Goal: Check status: Check status

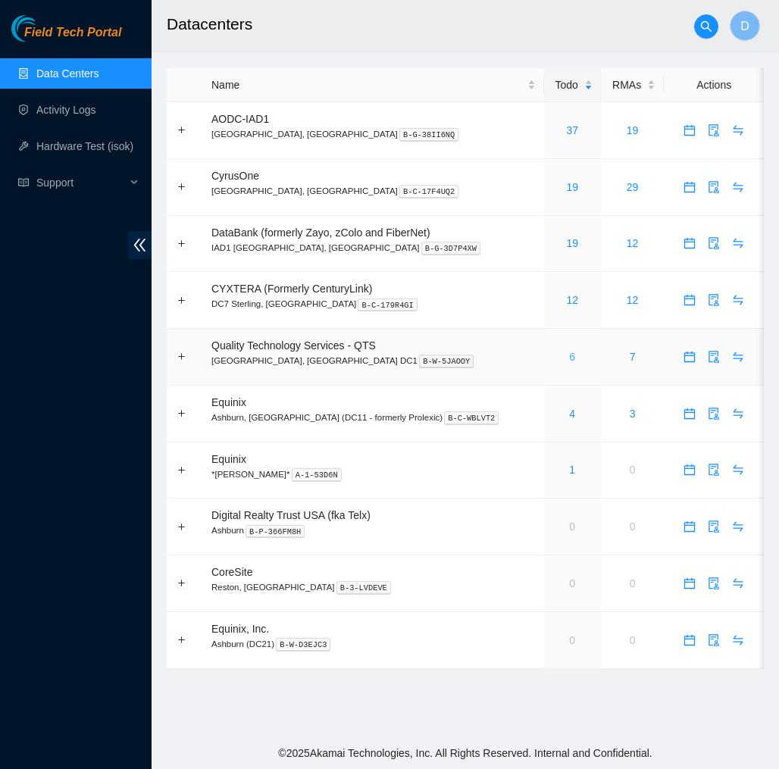
click at [569, 357] on link "6" at bounding box center [572, 357] width 6 height 12
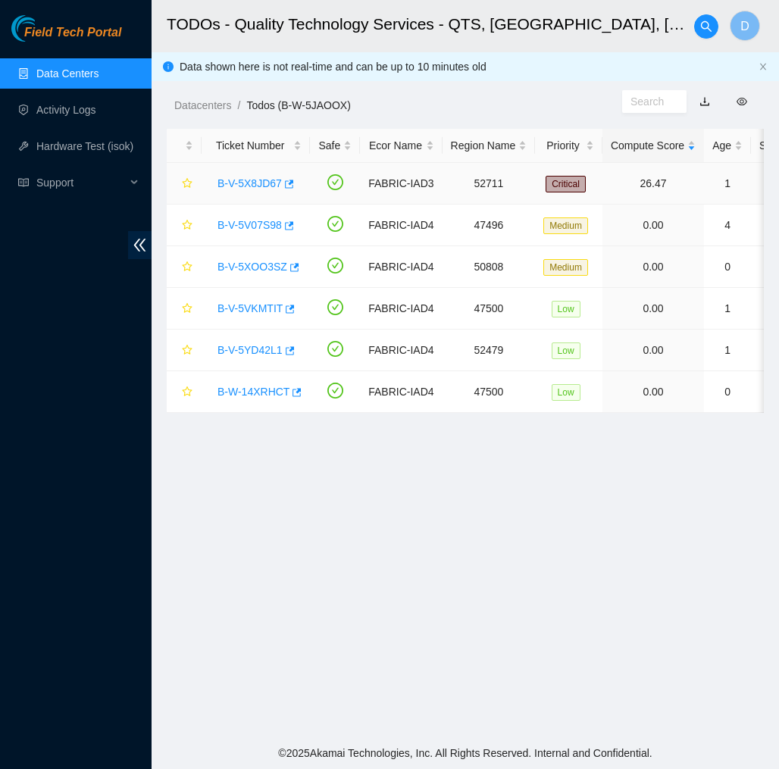
click at [262, 180] on link "B-V-5X8JD67" at bounding box center [249, 183] width 64 height 12
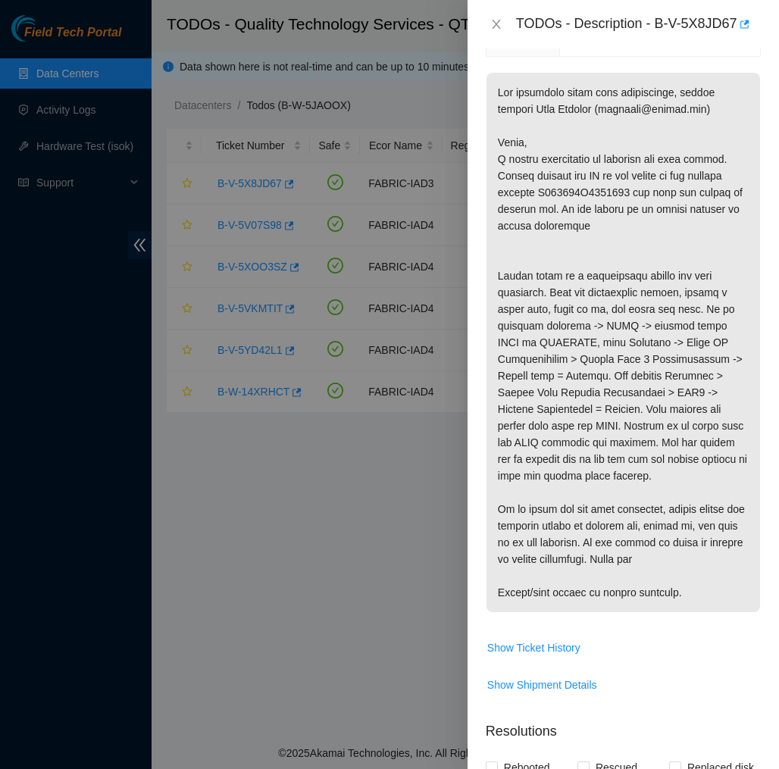
scroll to position [273, 0]
click at [500, 20] on icon "close" at bounding box center [496, 24] width 8 height 9
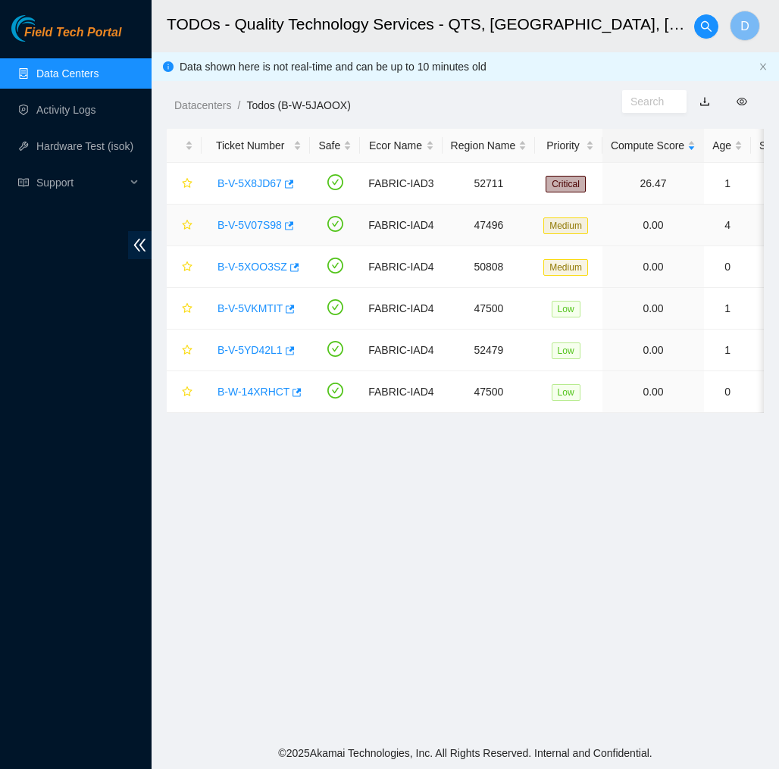
click at [261, 221] on link "B-V-5V07S98" at bounding box center [249, 225] width 64 height 12
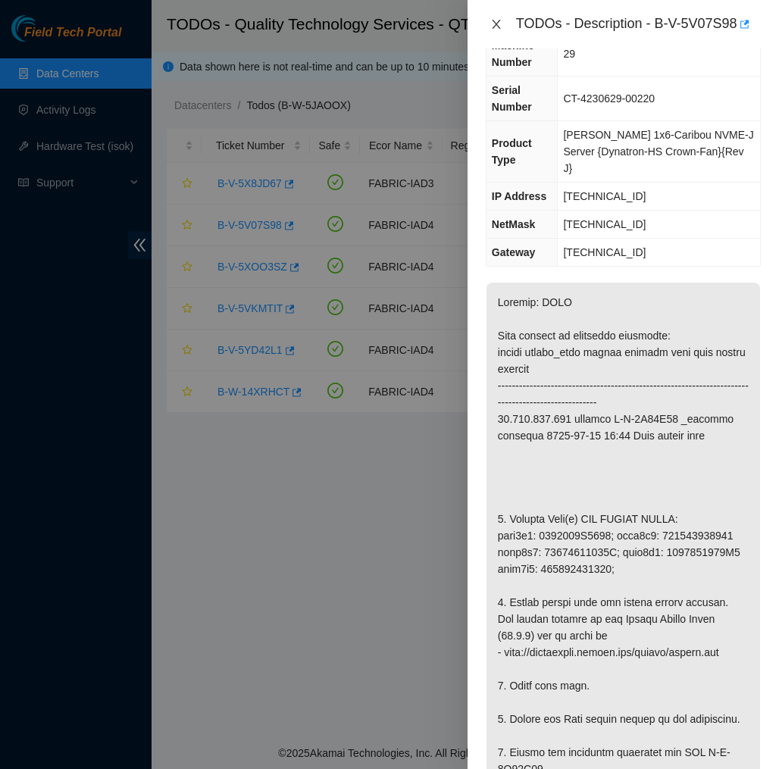
click at [495, 24] on icon "close" at bounding box center [496, 24] width 12 height 12
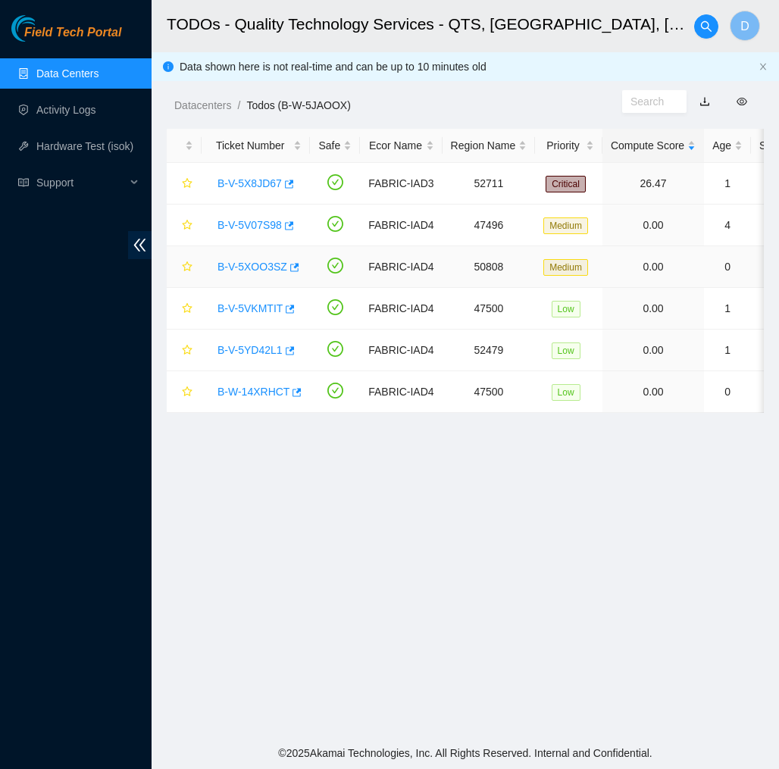
scroll to position [0, 0]
click at [261, 264] on link "B-V-5XOO3SZ" at bounding box center [252, 267] width 70 height 12
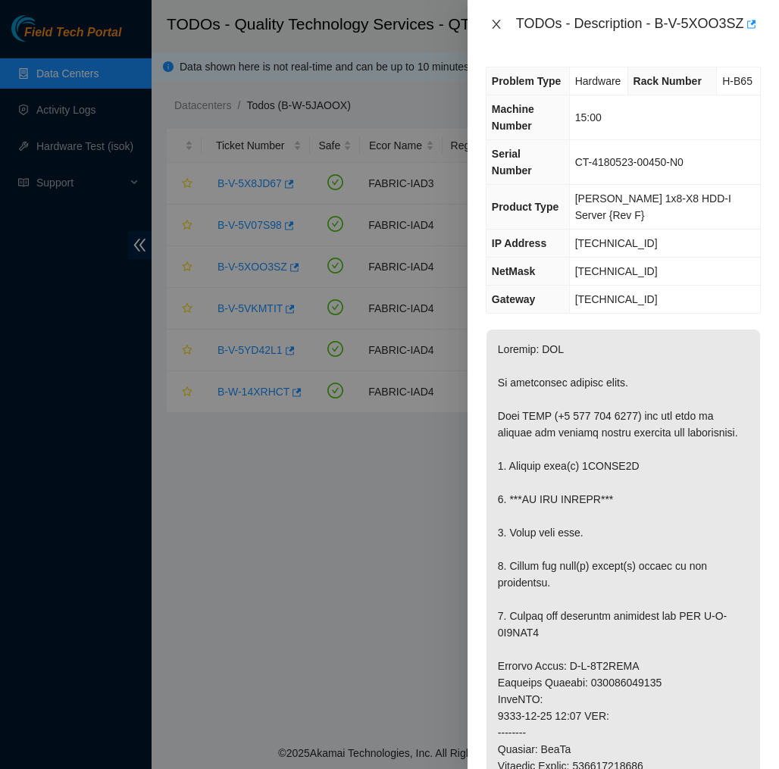
click at [498, 24] on button "Close" at bounding box center [496, 24] width 21 height 14
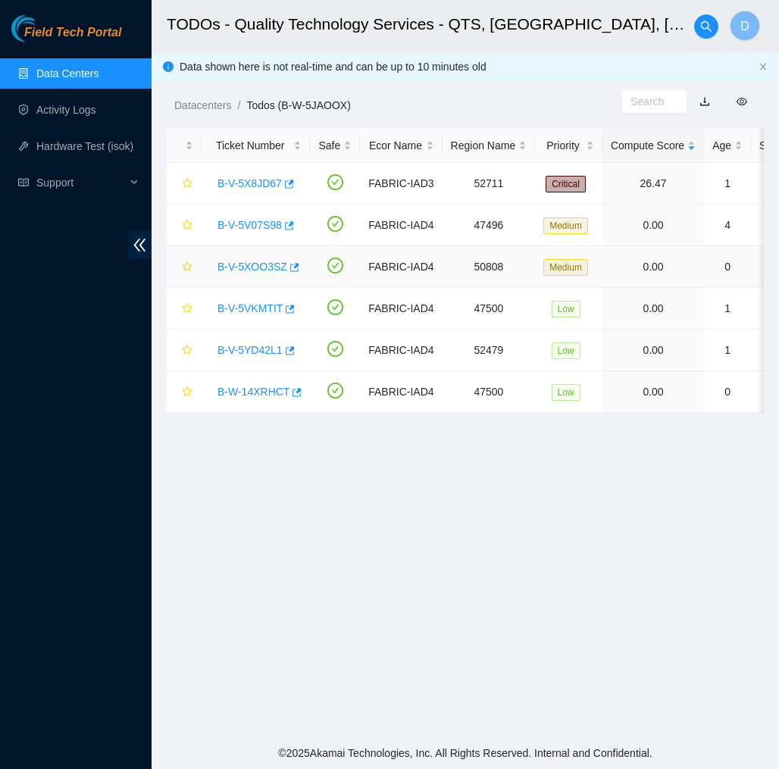
click at [276, 267] on link "B-V-5XOO3SZ" at bounding box center [252, 267] width 70 height 12
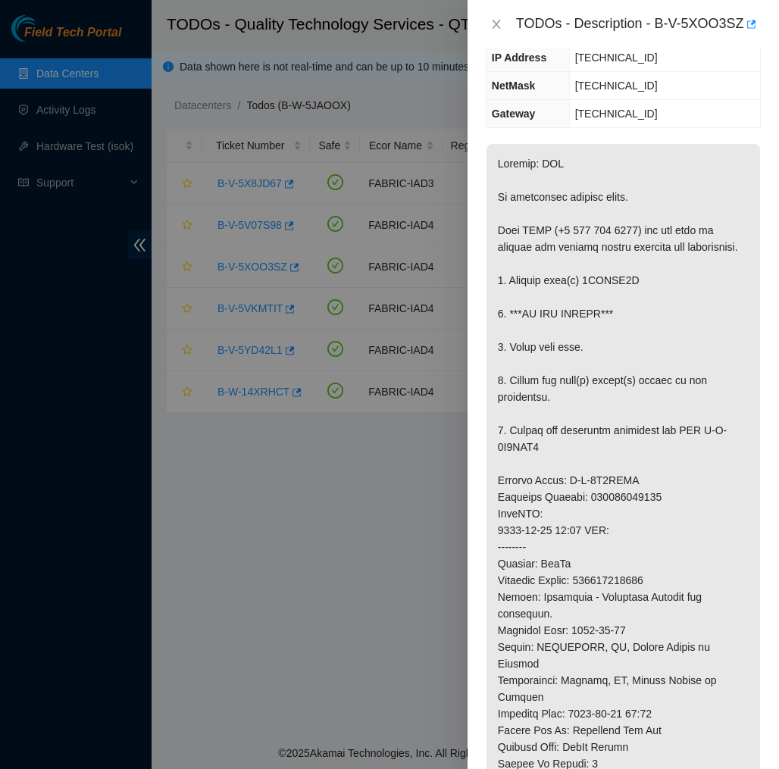
scroll to position [185, 0]
click at [744, 36] on button "button" at bounding box center [750, 24] width 12 height 24
click at [496, 30] on icon "close" at bounding box center [496, 24] width 12 height 12
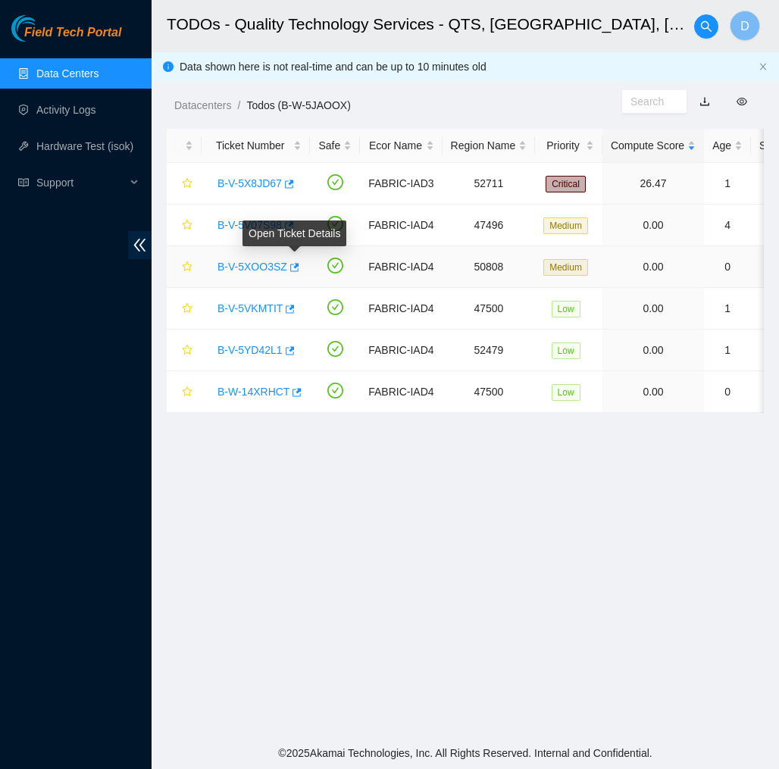
scroll to position [0, 0]
click at [184, 266] on icon "star" at bounding box center [187, 266] width 10 height 10
click at [260, 391] on link "B-W-14XRHCT" at bounding box center [253, 392] width 72 height 12
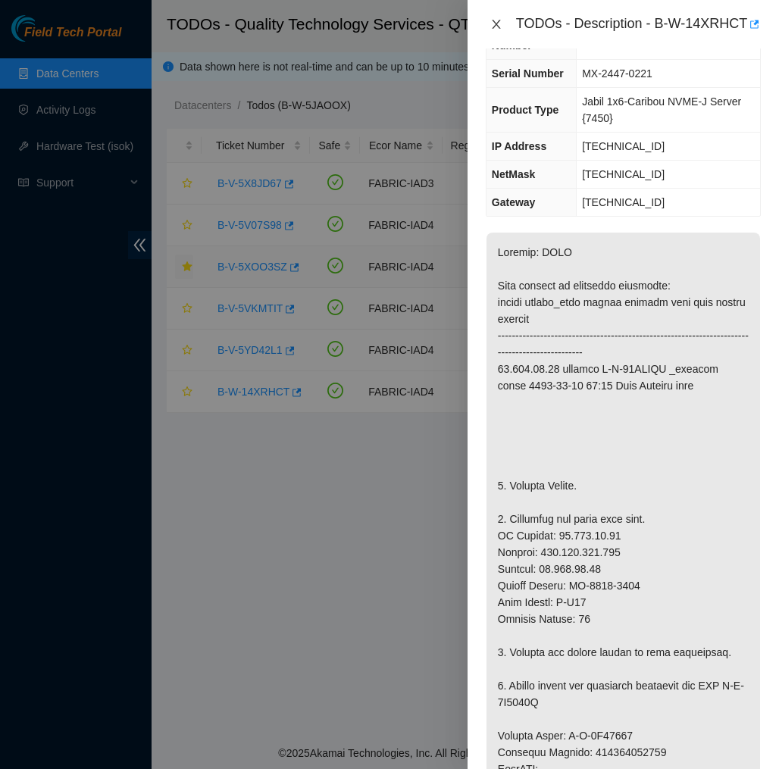
click at [504, 32] on button "Close" at bounding box center [496, 24] width 21 height 14
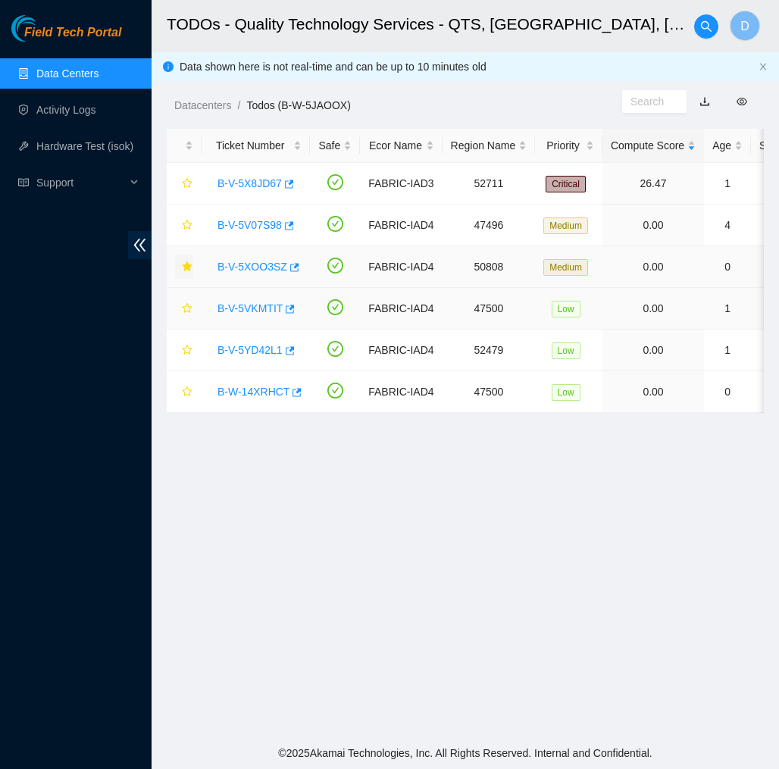
click at [256, 306] on link "B-V-5VKMTIT" at bounding box center [249, 308] width 65 height 12
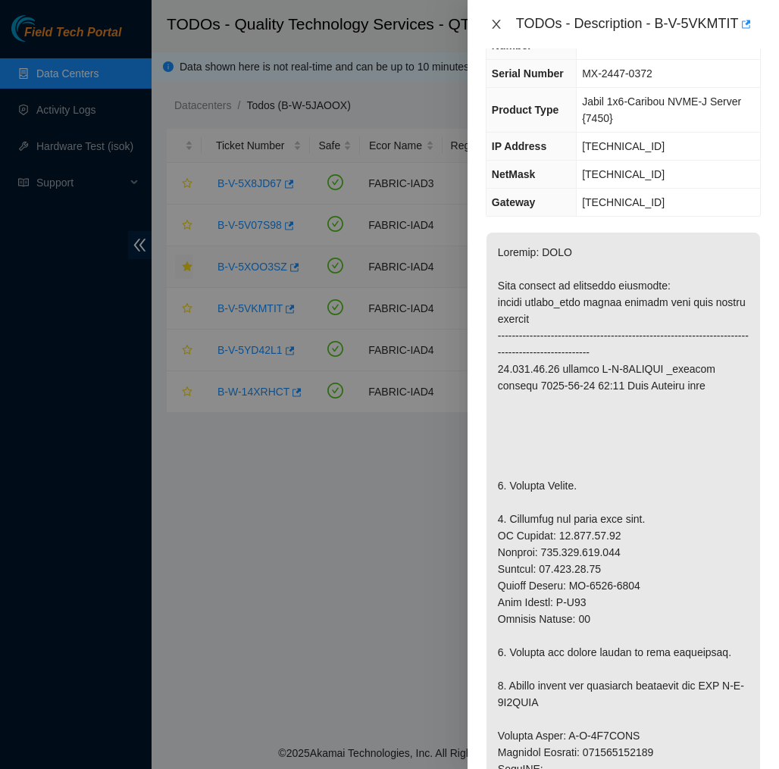
click at [496, 22] on icon "close" at bounding box center [496, 24] width 12 height 12
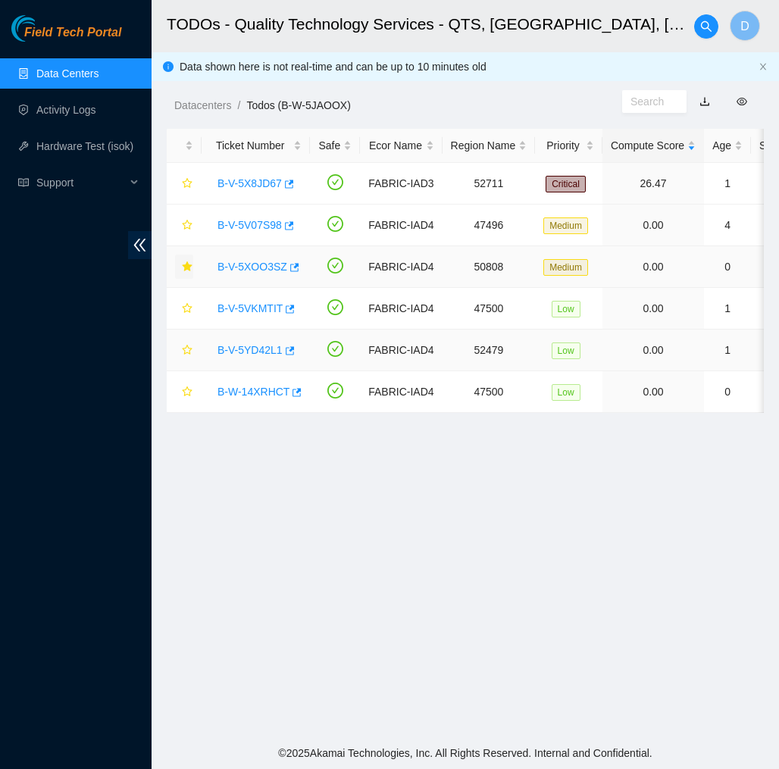
click at [255, 350] on link "B-V-5YD42L1" at bounding box center [249, 350] width 65 height 12
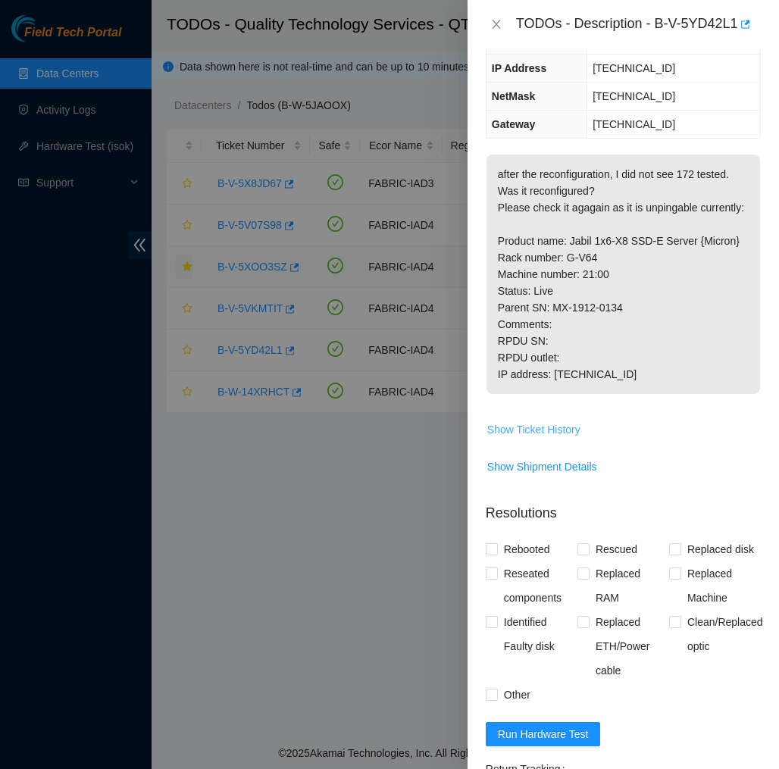
click at [545, 438] on span "Show Ticket History" at bounding box center [533, 429] width 93 height 17
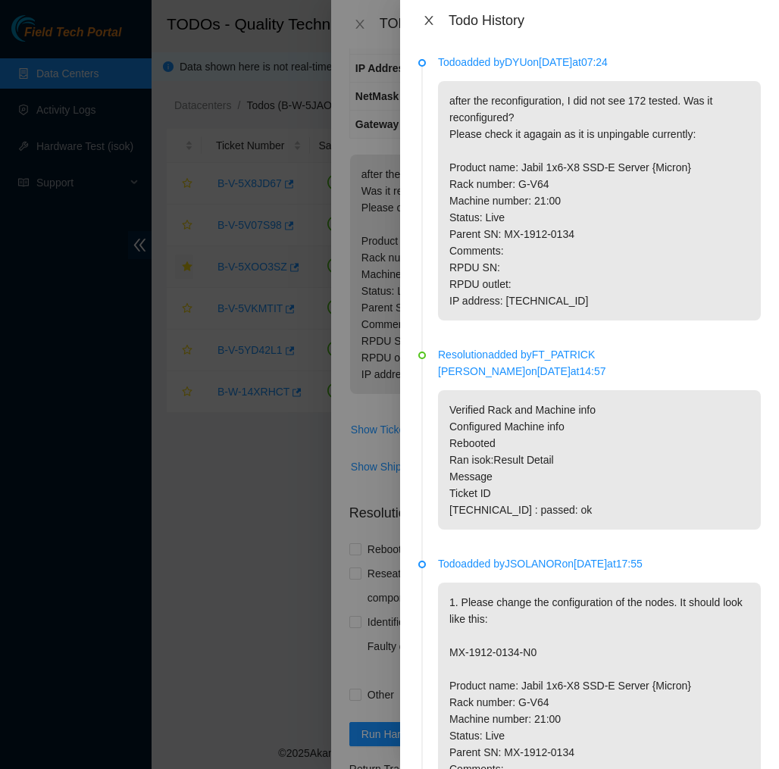
click at [430, 27] on button "Close" at bounding box center [428, 21] width 21 height 14
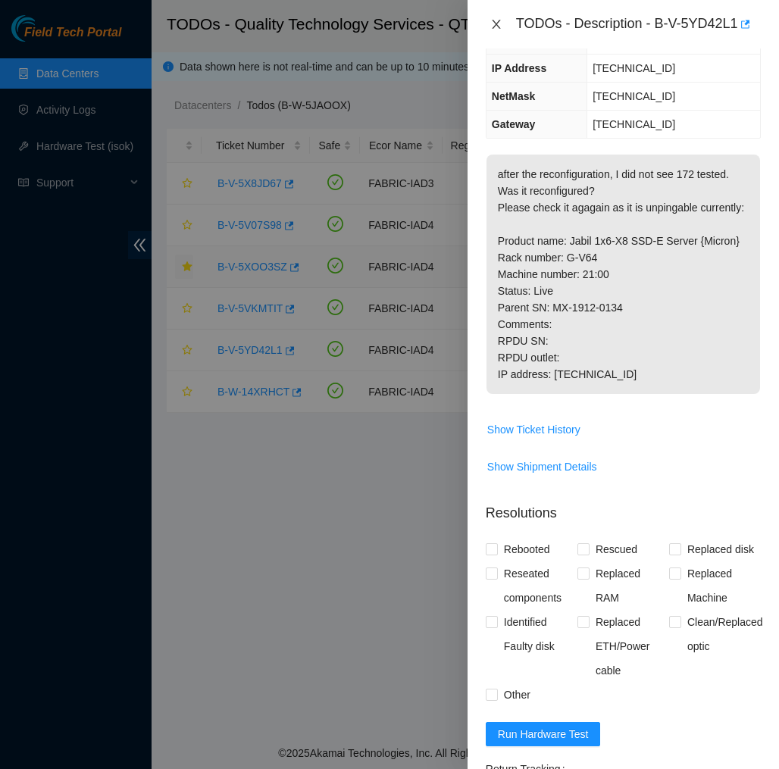
click at [495, 20] on icon "close" at bounding box center [496, 24] width 12 height 12
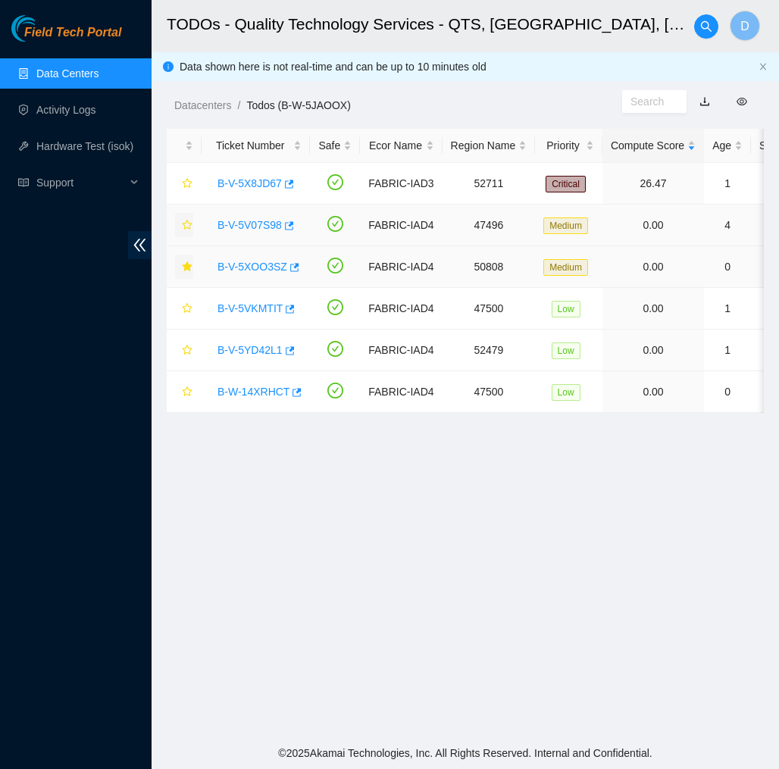
click at [192, 226] on icon "star" at bounding box center [187, 225] width 11 height 11
click at [294, 225] on icon "button" at bounding box center [289, 225] width 9 height 8
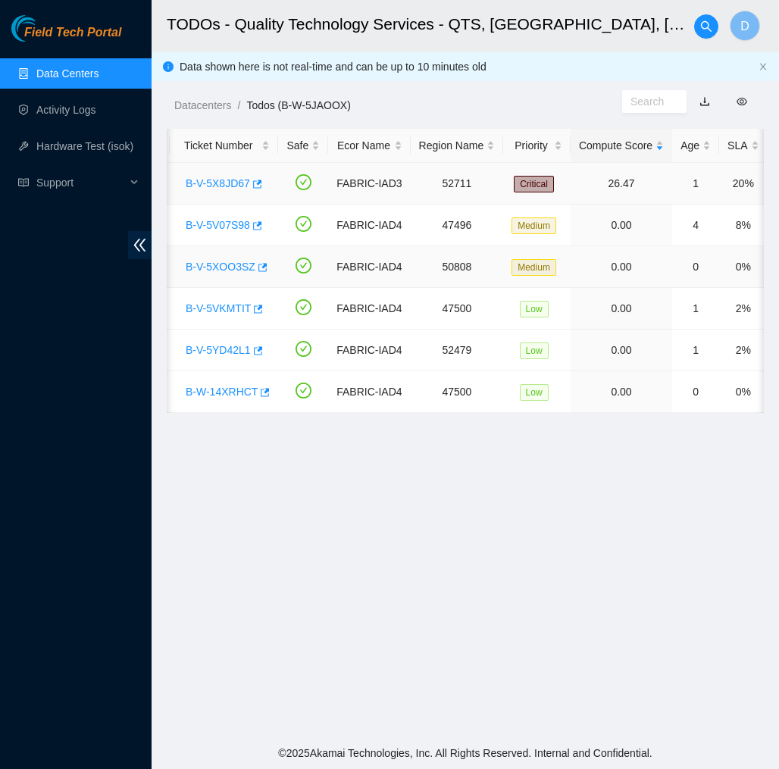
scroll to position [0, 9]
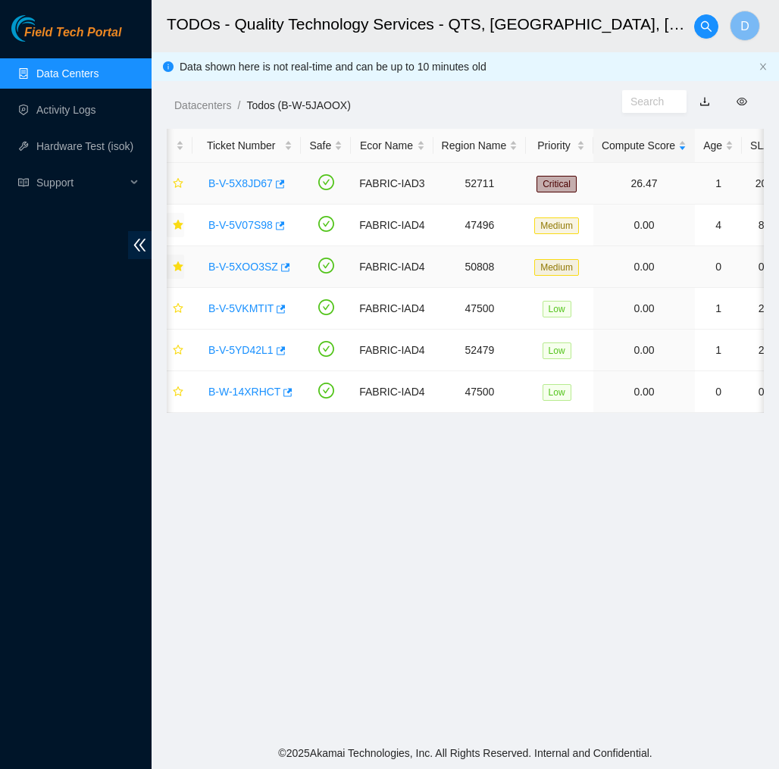
click at [248, 183] on link "B-V-5X8JD67" at bounding box center [240, 183] width 64 height 12
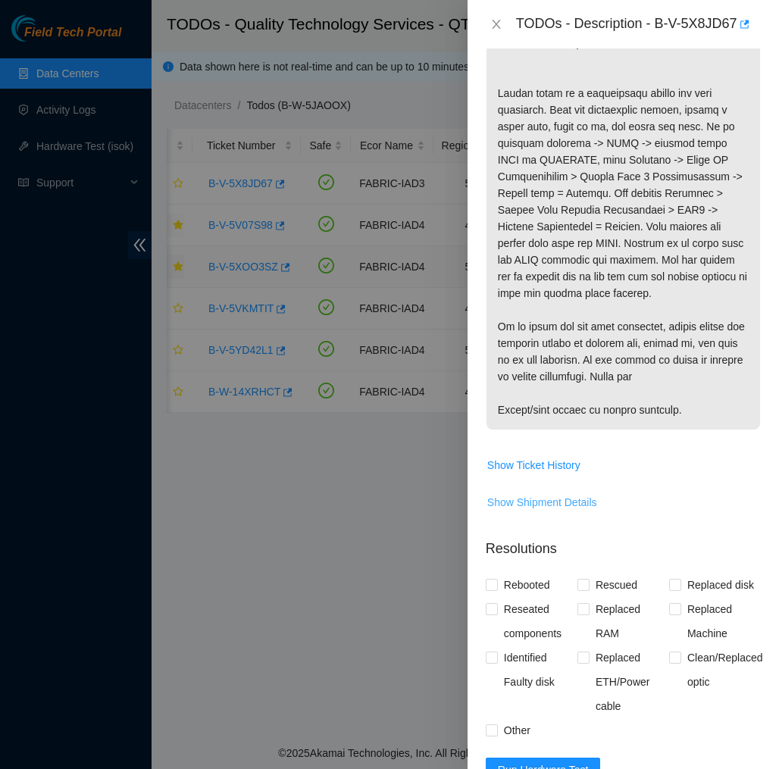
scroll to position [445, 0]
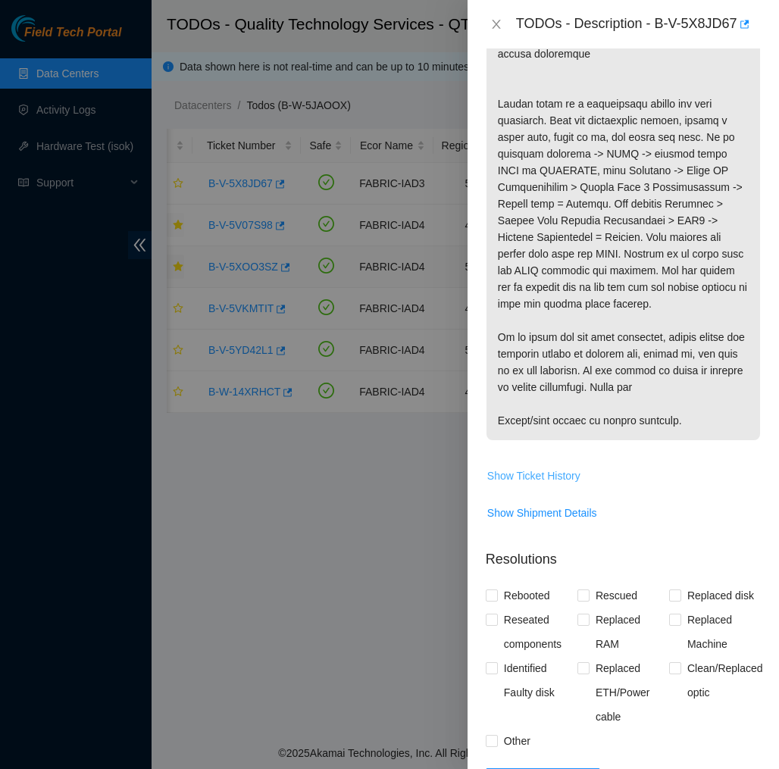
click at [518, 484] on span "Show Ticket History" at bounding box center [533, 475] width 93 height 17
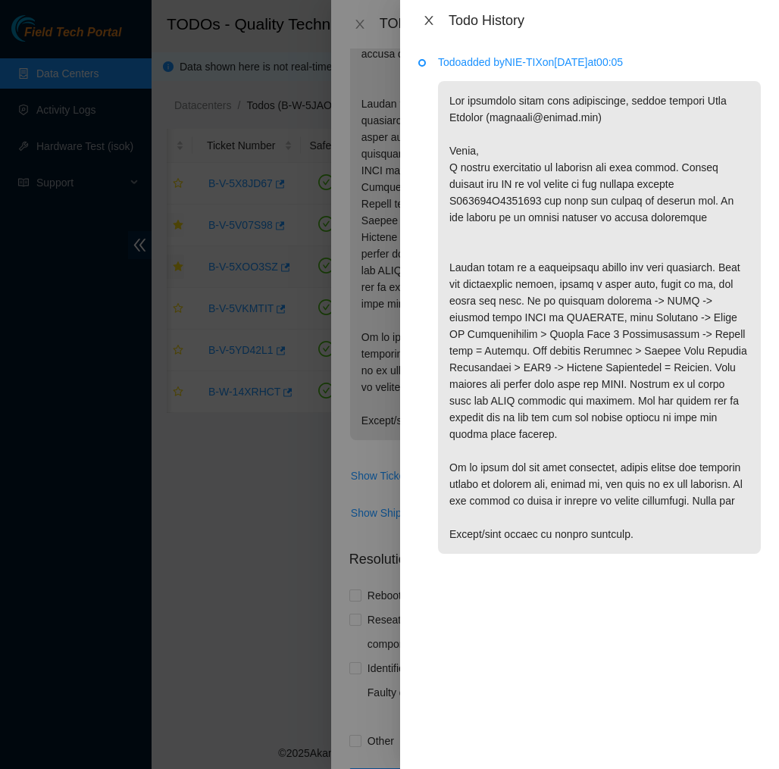
click at [428, 22] on icon "close" at bounding box center [429, 20] width 12 height 12
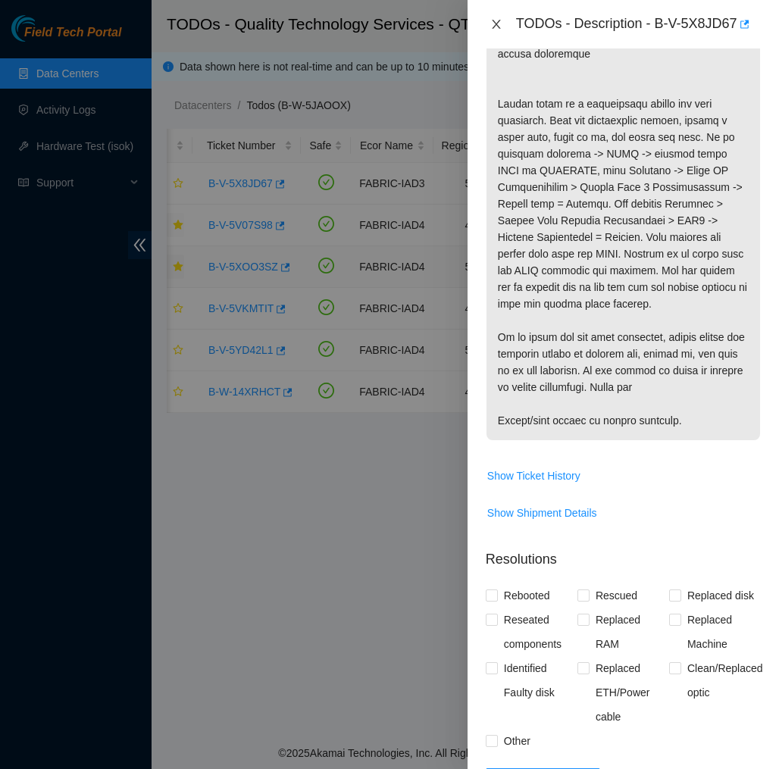
click at [491, 21] on icon "close" at bounding box center [496, 24] width 12 height 12
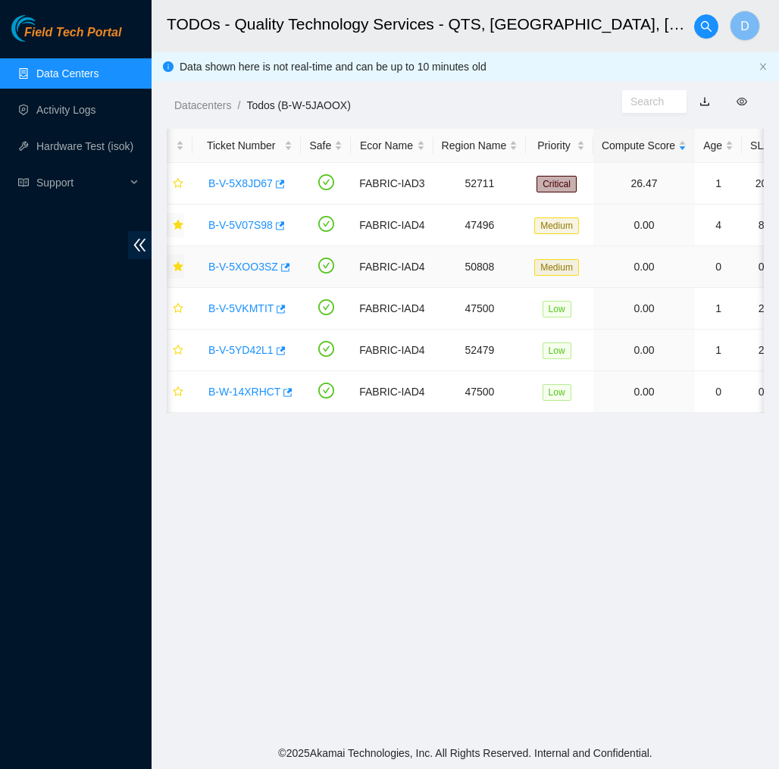
click at [482, 118] on main "TODOs - Quality Technology Services - QTS, [GEOGRAPHIC_DATA] D Data shown here …" at bounding box center [464, 368] width 627 height 737
click at [698, 31] on span "search" at bounding box center [706, 26] width 23 height 12
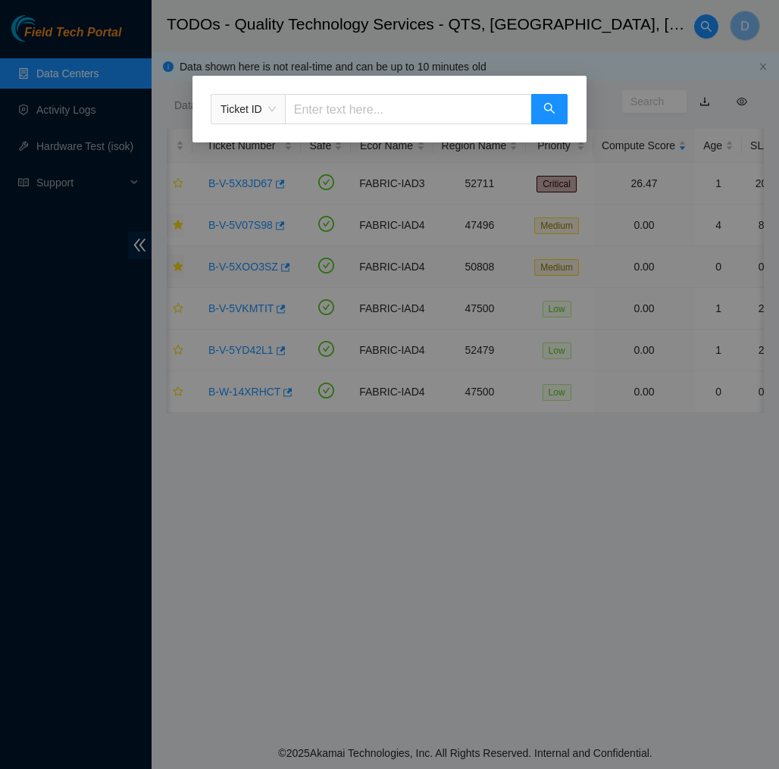
click at [272, 119] on span "Ticket ID" at bounding box center [247, 109] width 55 height 23
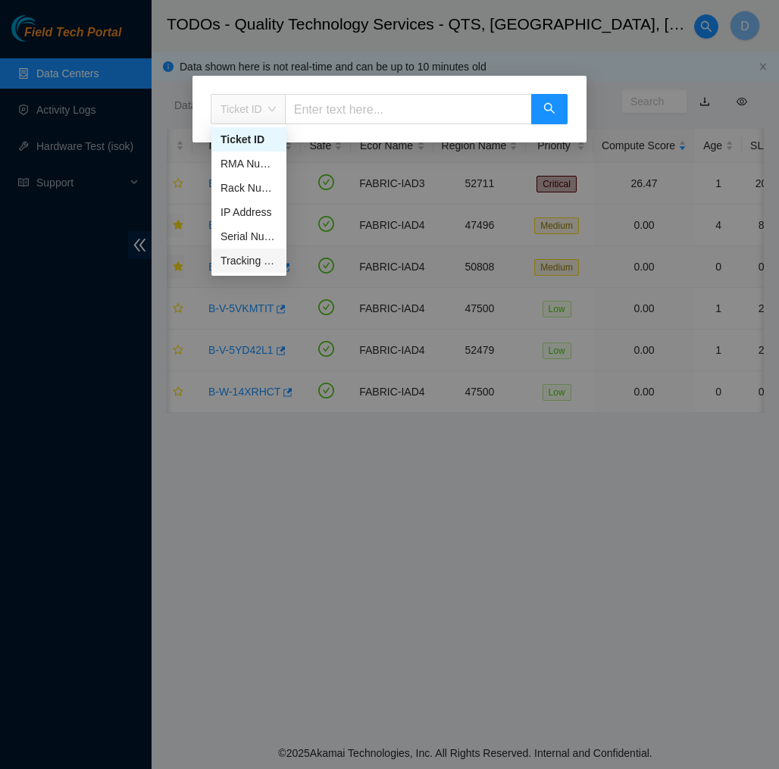
click at [249, 264] on div "Tracking Number" at bounding box center [248, 260] width 57 height 17
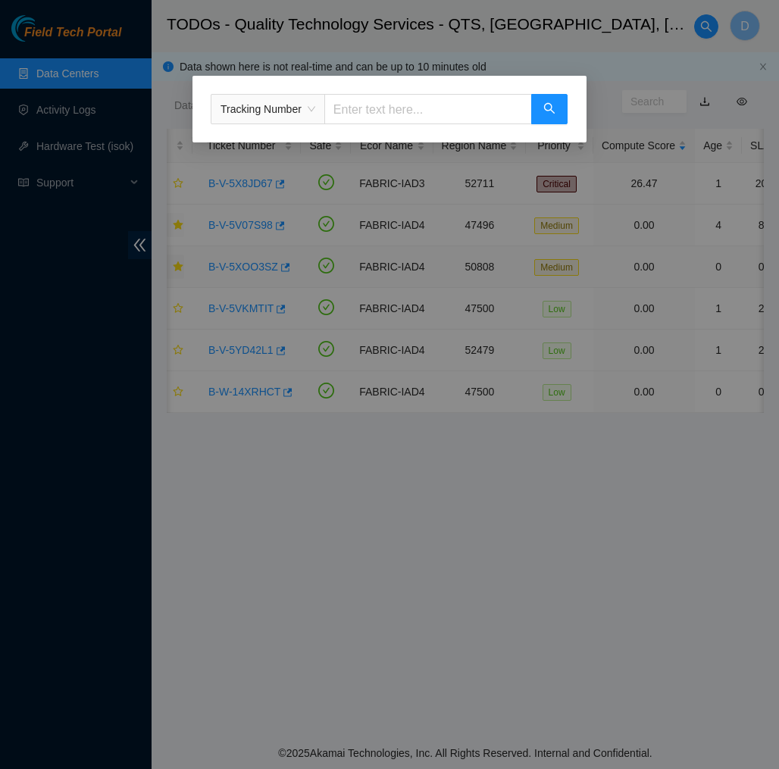
click at [395, 105] on input "text" at bounding box center [428, 109] width 208 height 30
type input "391877090004"
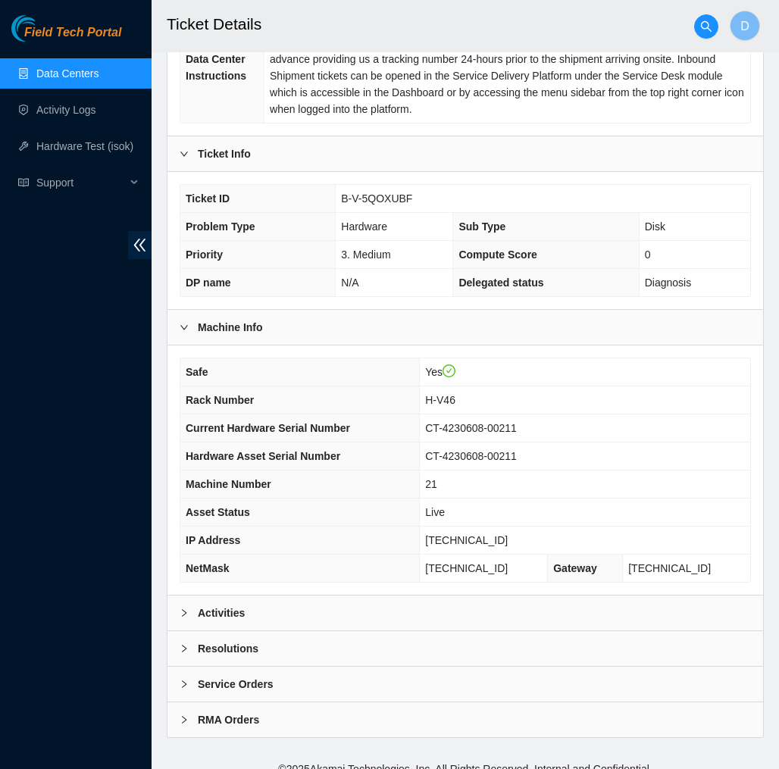
scroll to position [292, 0]
click at [378, 596] on div "Activities" at bounding box center [464, 613] width 595 height 35
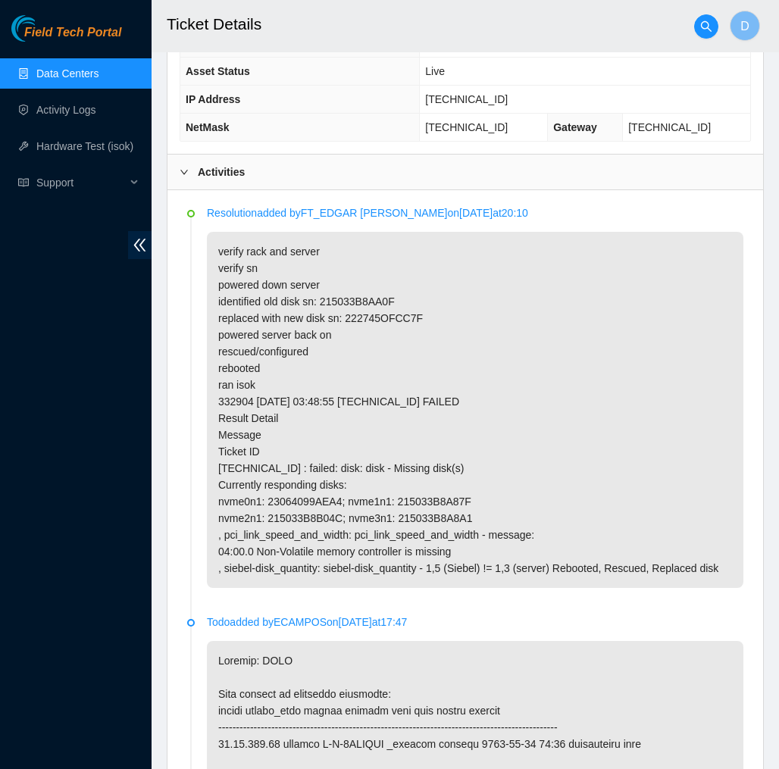
scroll to position [737, 0]
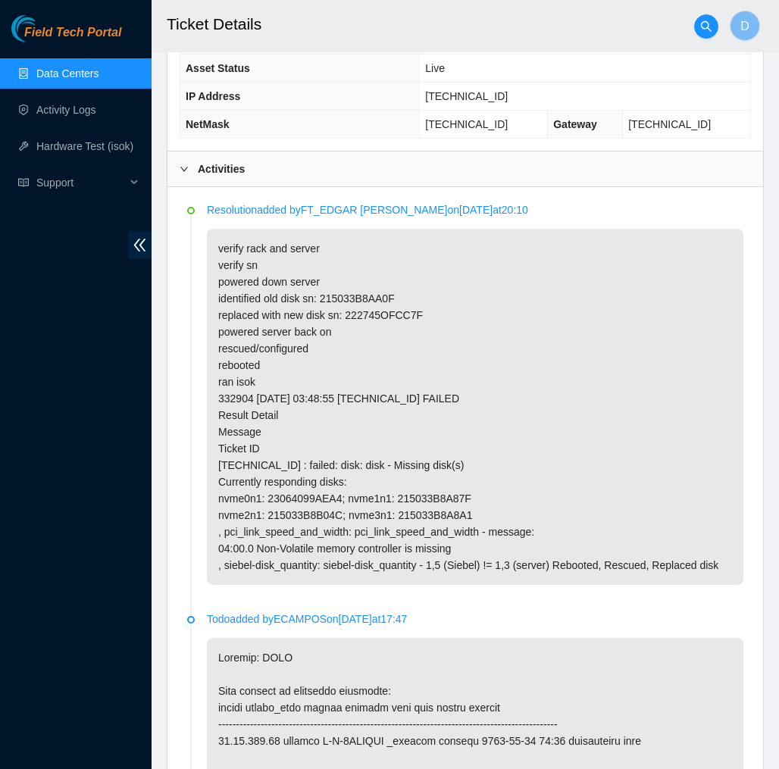
click at [516, 355] on p "verify rack and server verify sn powered down server identified old disk sn: 21…" at bounding box center [475, 407] width 536 height 356
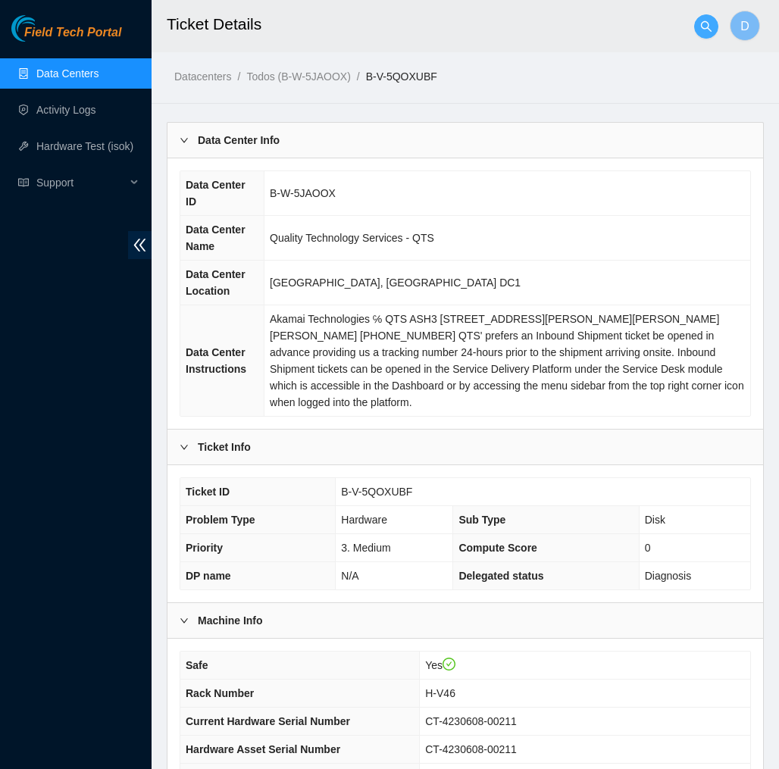
click at [702, 17] on button "button" at bounding box center [706, 26] width 24 height 24
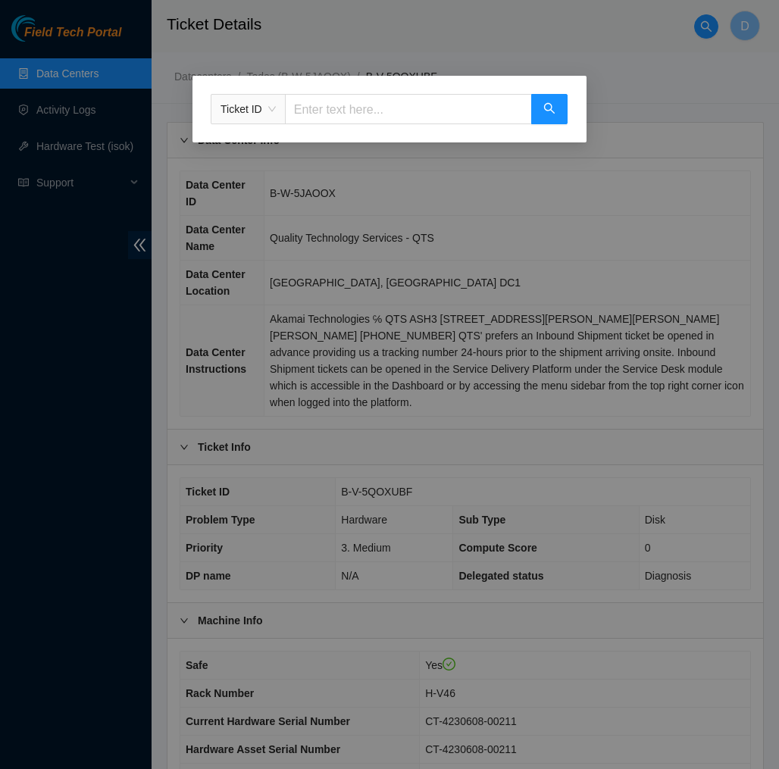
click at [487, 98] on input "text" at bounding box center [408, 109] width 247 height 30
click at [276, 107] on span "Ticket ID" at bounding box center [247, 109] width 55 height 23
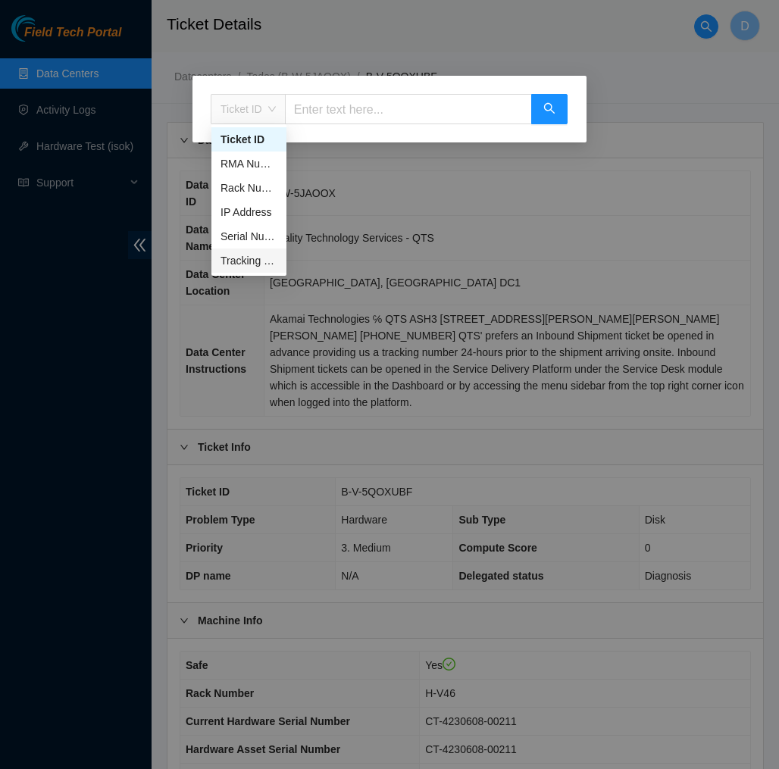
click at [261, 258] on div "Tracking Number" at bounding box center [248, 260] width 57 height 17
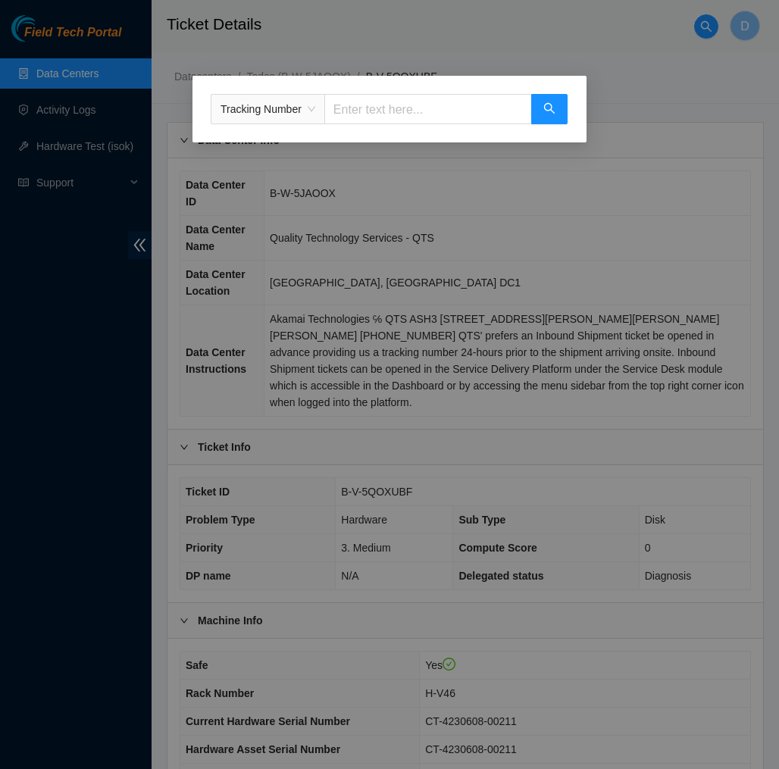
click at [419, 98] on input "text" at bounding box center [428, 109] width 208 height 30
type input "425421578921"
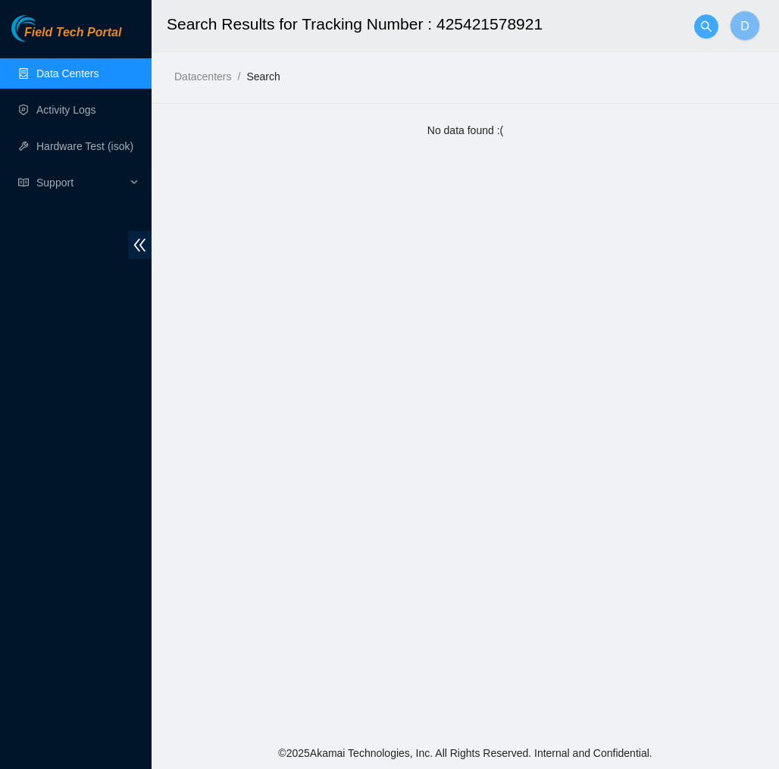
click at [710, 31] on icon "search" at bounding box center [706, 26] width 12 height 12
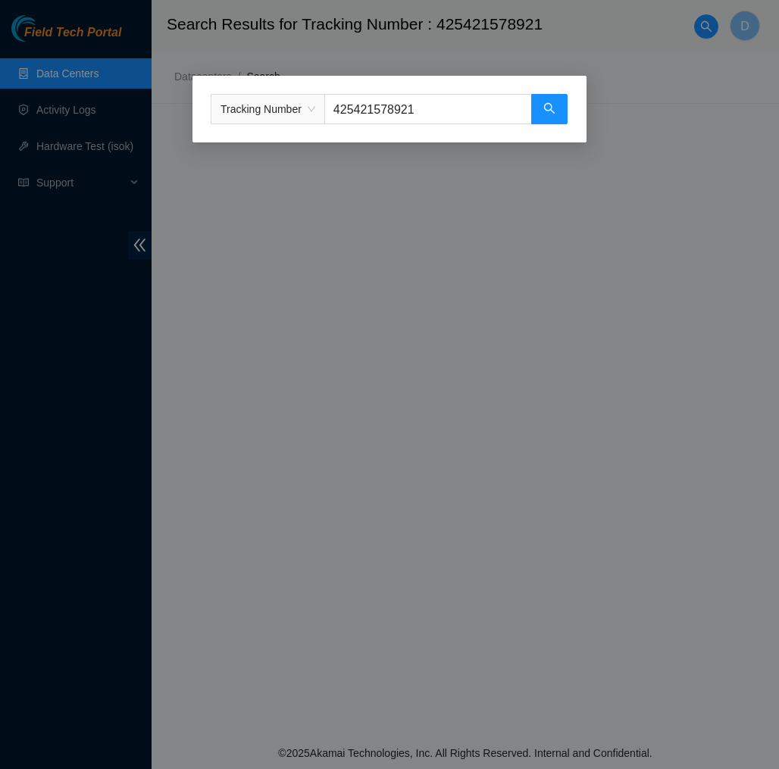
drag, startPoint x: 445, startPoint y: 111, endPoint x: 345, endPoint y: 111, distance: 100.0
click at [345, 111] on input "425421578921" at bounding box center [428, 109] width 208 height 30
type input "4"
type input "450826224570"
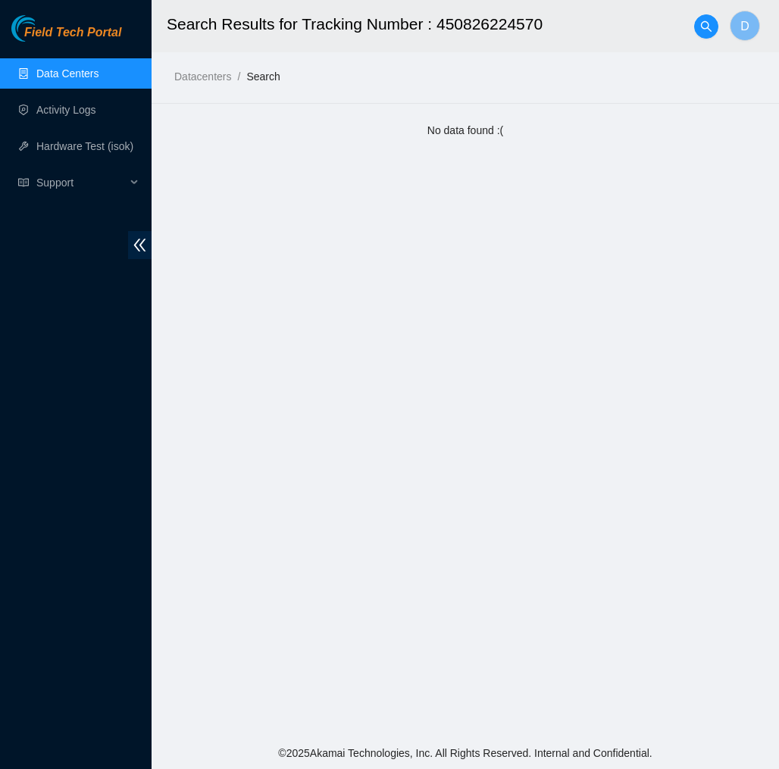
click at [92, 77] on link "Data Centers" at bounding box center [67, 73] width 62 height 12
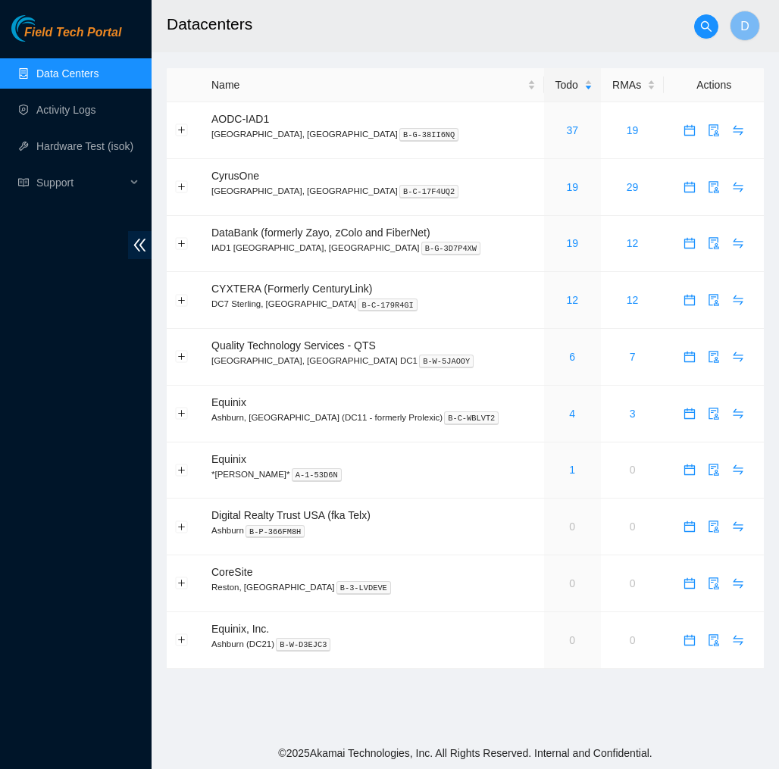
click at [689, 30] on h2 "Datacenters" at bounding box center [429, 24] width 524 height 48
click at [713, 30] on span "search" at bounding box center [706, 26] width 23 height 12
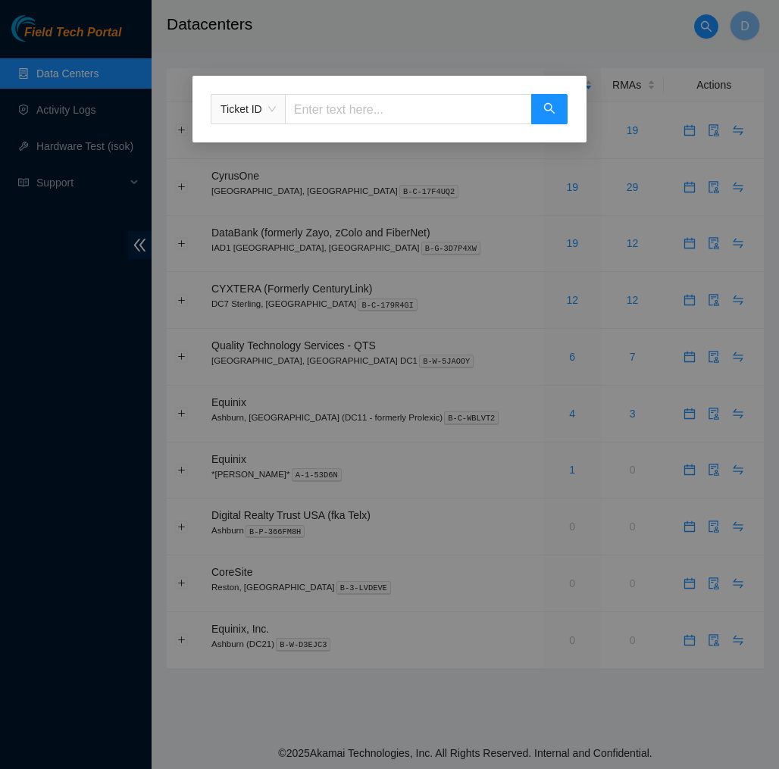
click at [273, 109] on span "Ticket ID" at bounding box center [247, 109] width 55 height 23
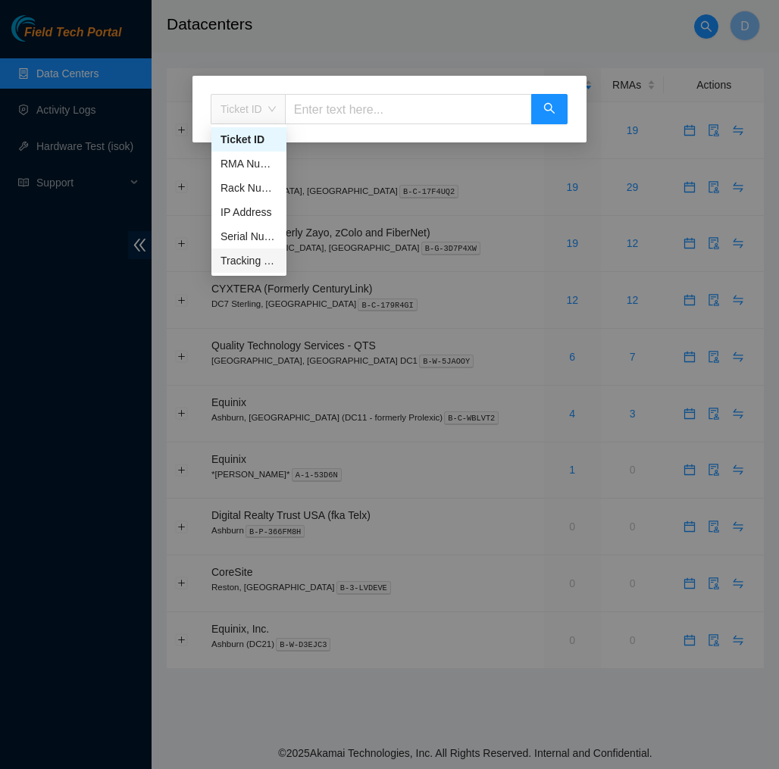
click at [245, 262] on div "Tracking Number" at bounding box center [248, 260] width 57 height 17
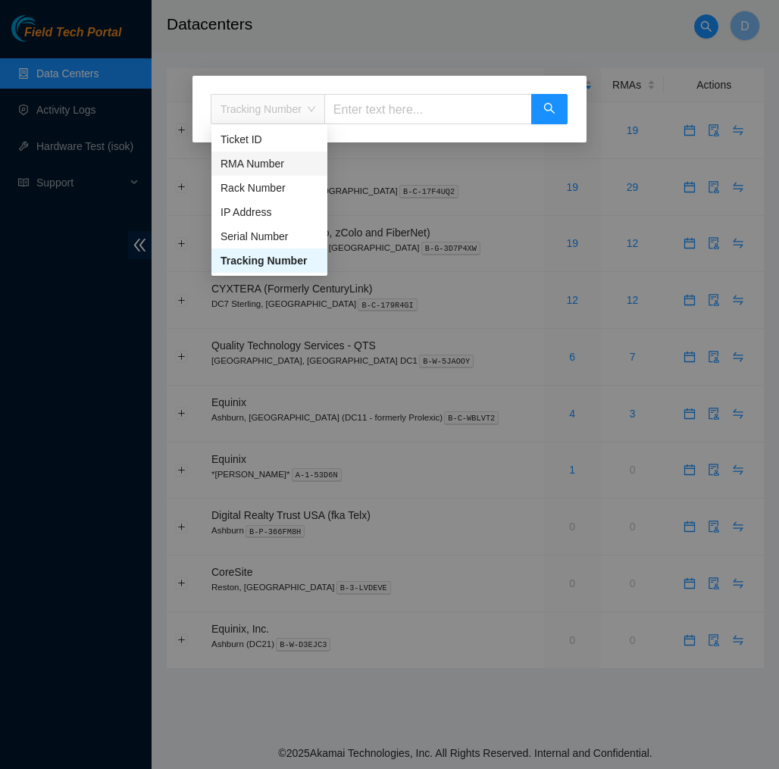
click at [371, 108] on input "text" at bounding box center [428, 109] width 208 height 30
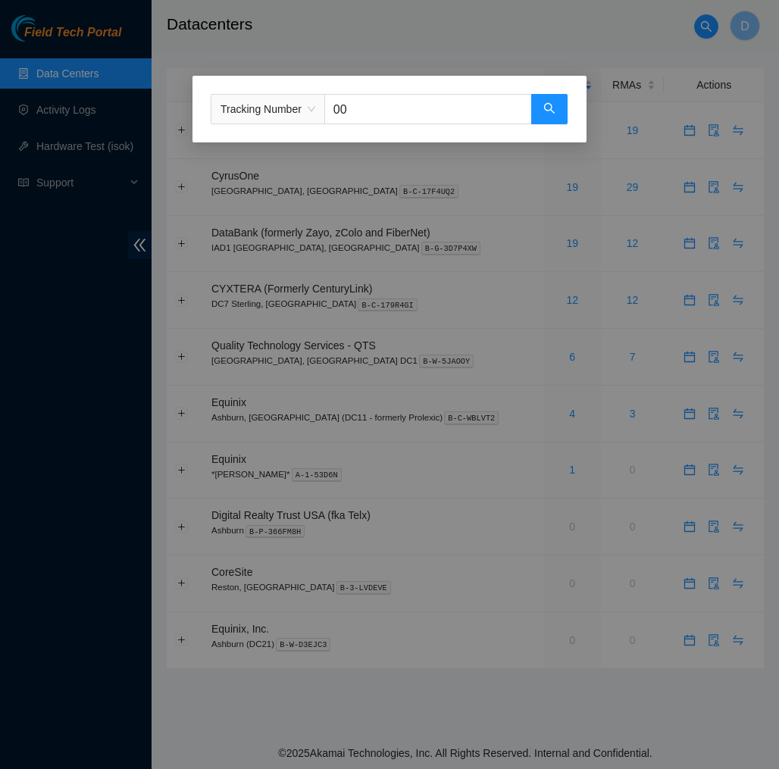
type input "0"
type input "0936429"
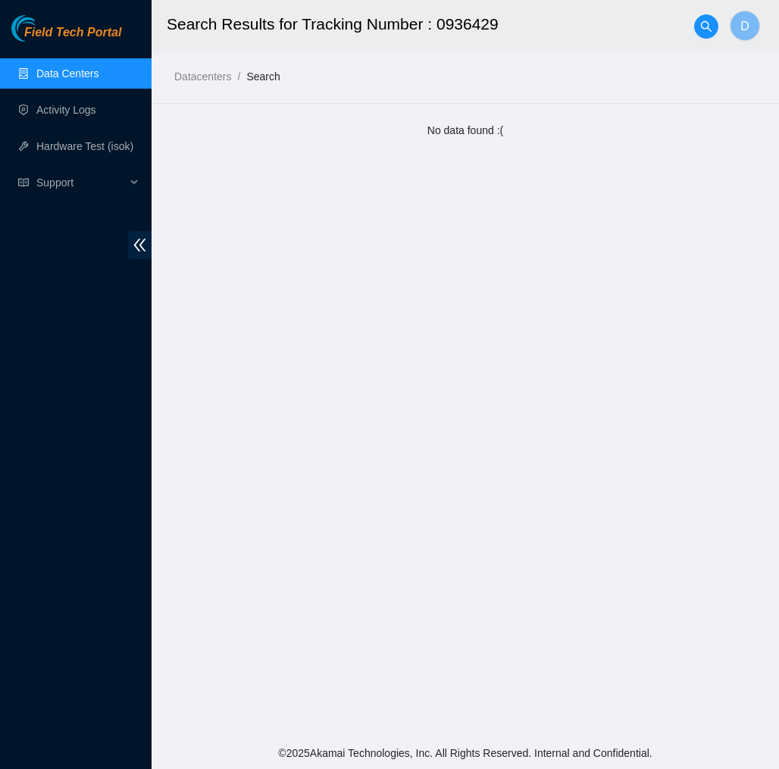
click at [690, 35] on h2 "Search Results for Tracking Number : 0936429" at bounding box center [429, 24] width 524 height 48
click at [703, 30] on icon "search" at bounding box center [706, 26] width 12 height 12
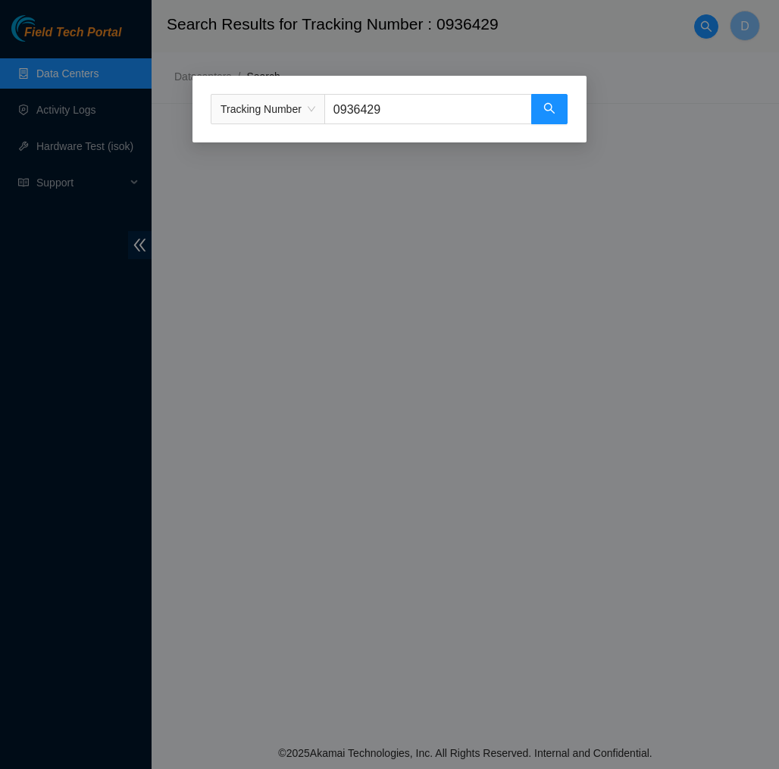
click at [429, 114] on input "0936429" at bounding box center [428, 109] width 208 height 30
type input "0"
type input "093642900249488"
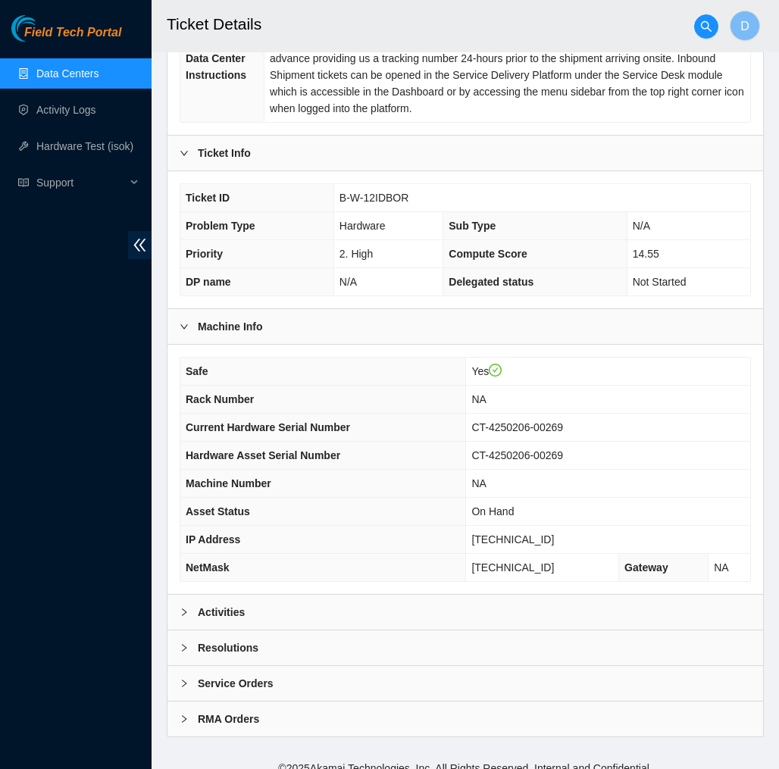
scroll to position [292, 0]
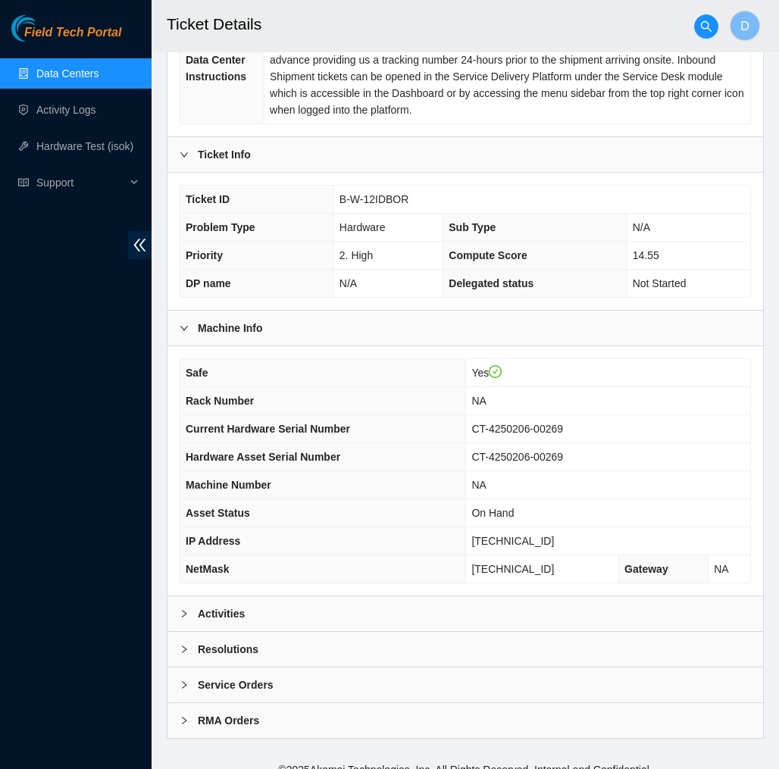
click at [414, 598] on div "Activities" at bounding box center [464, 613] width 595 height 35
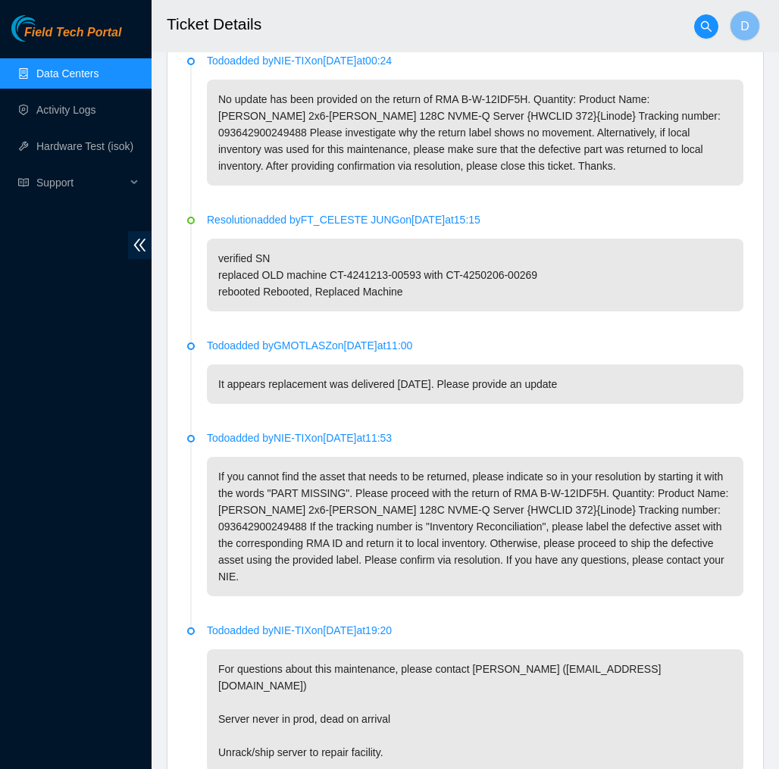
scroll to position [888, 0]
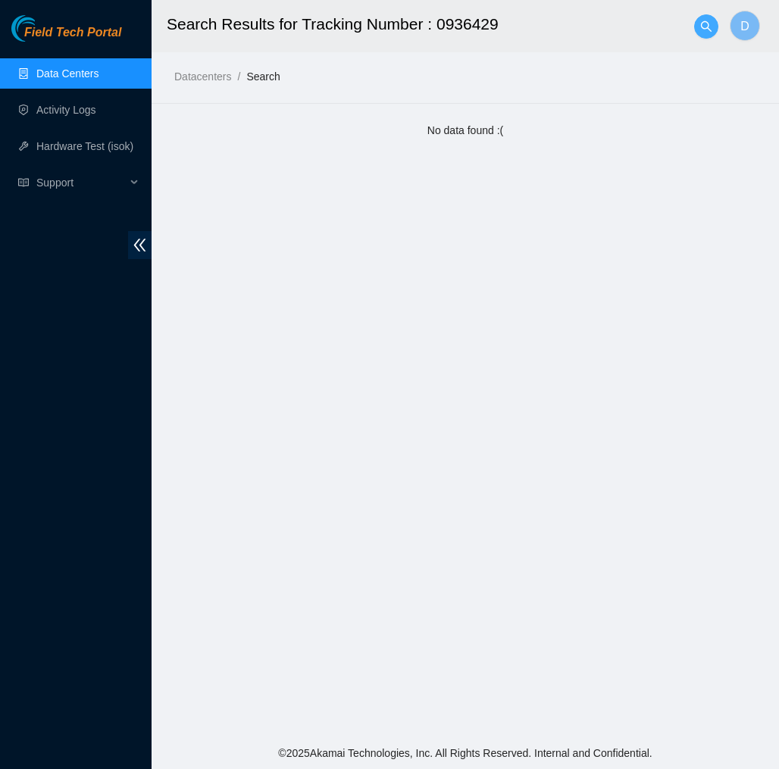
click at [710, 27] on icon "search" at bounding box center [706, 26] width 12 height 12
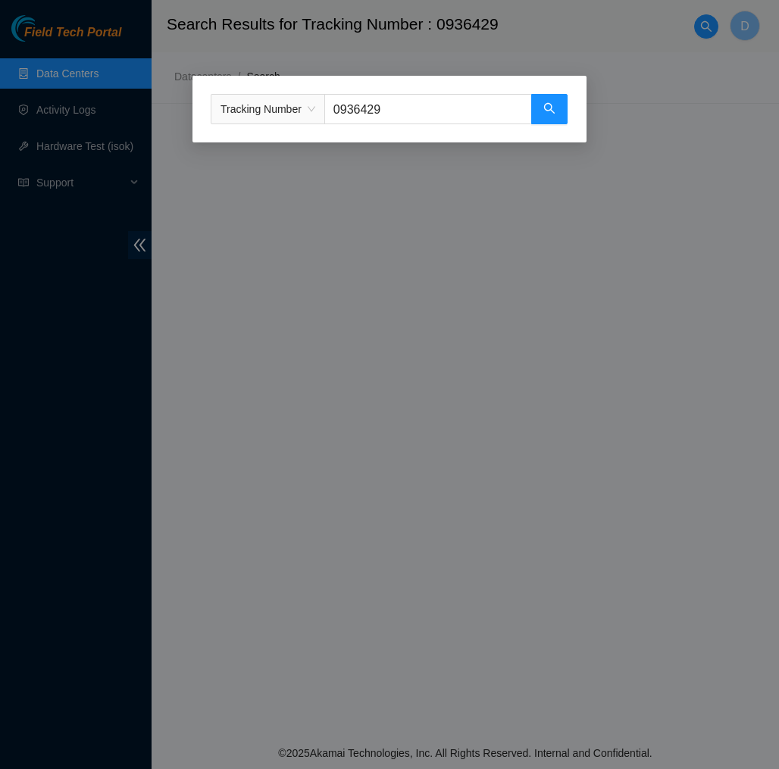
click at [417, 111] on input "0936429" at bounding box center [428, 109] width 208 height 30
type input "0"
click at [335, 245] on div "Tracking Number" at bounding box center [389, 384] width 779 height 769
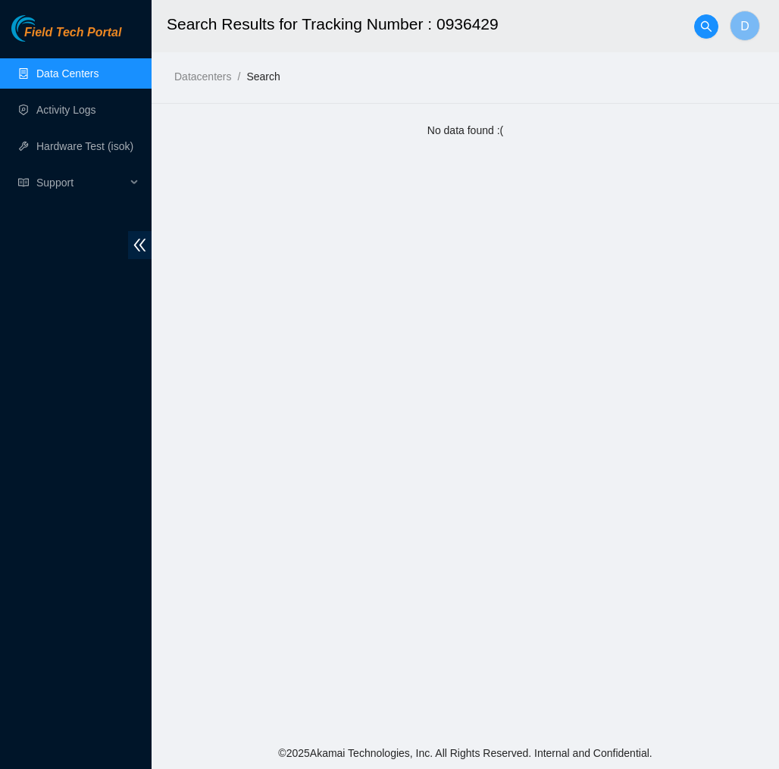
click at [335, 245] on main "Search Results for Tracking Number : 0936429 D Datacenters / Search / No data f…" at bounding box center [464, 368] width 627 height 737
click at [87, 45] on link "Field Tech Portal" at bounding box center [66, 37] width 110 height 20
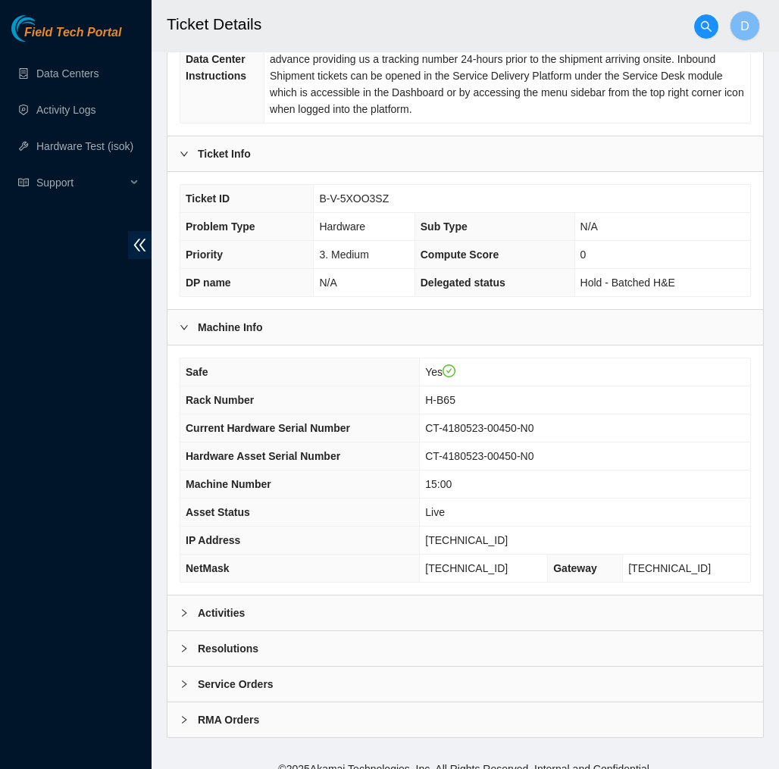
scroll to position [292, 0]
click at [448, 596] on div "Activities" at bounding box center [464, 613] width 595 height 35
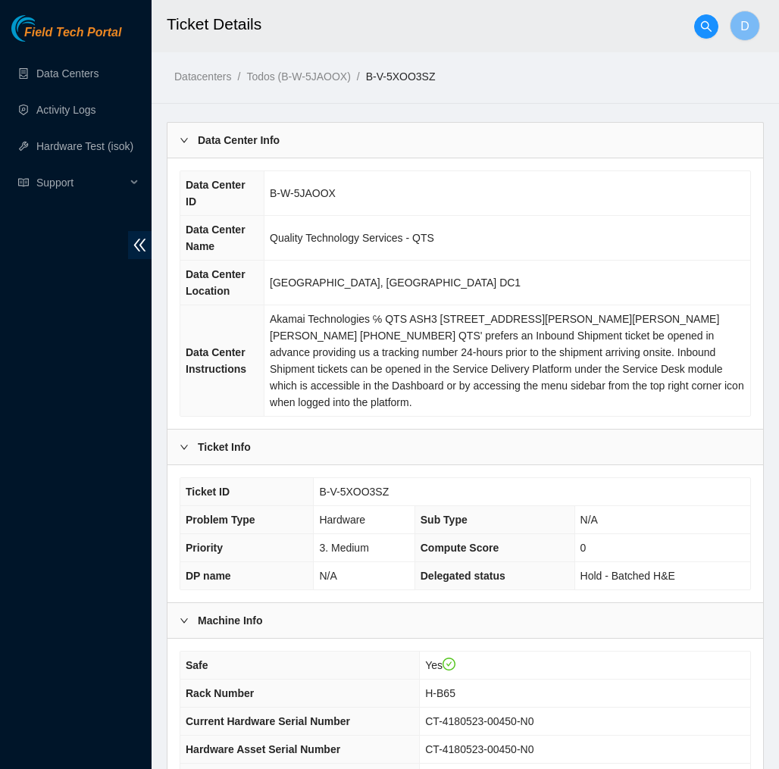
scroll to position [0, 0]
click at [708, 23] on icon "search" at bounding box center [706, 26] width 12 height 12
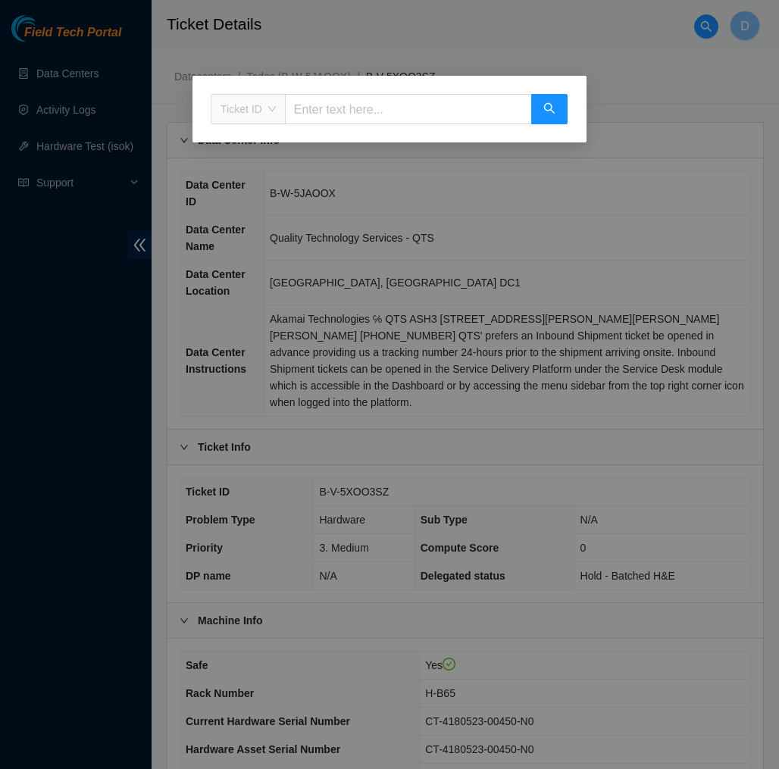
click at [237, 103] on span "Ticket ID" at bounding box center [247, 109] width 55 height 23
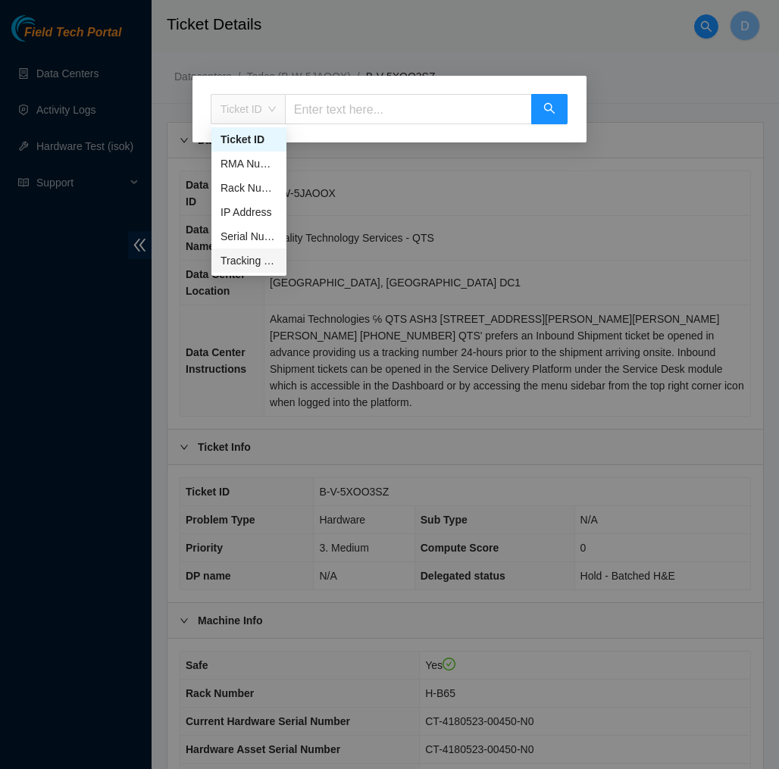
click at [258, 261] on div "Tracking Number" at bounding box center [248, 260] width 57 height 17
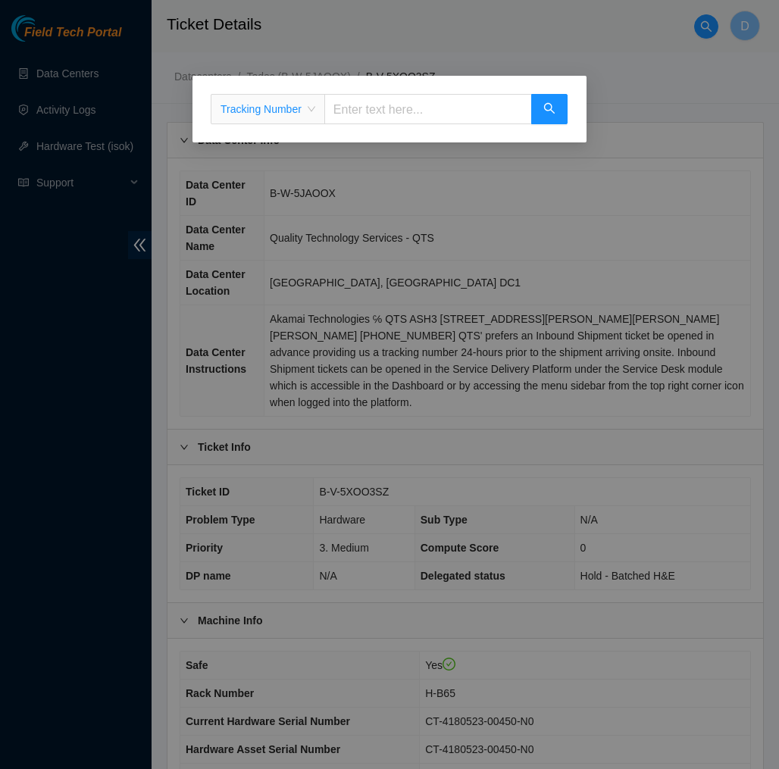
click at [408, 107] on input "text" at bounding box center [428, 109] width 208 height 30
type input "425421555780"
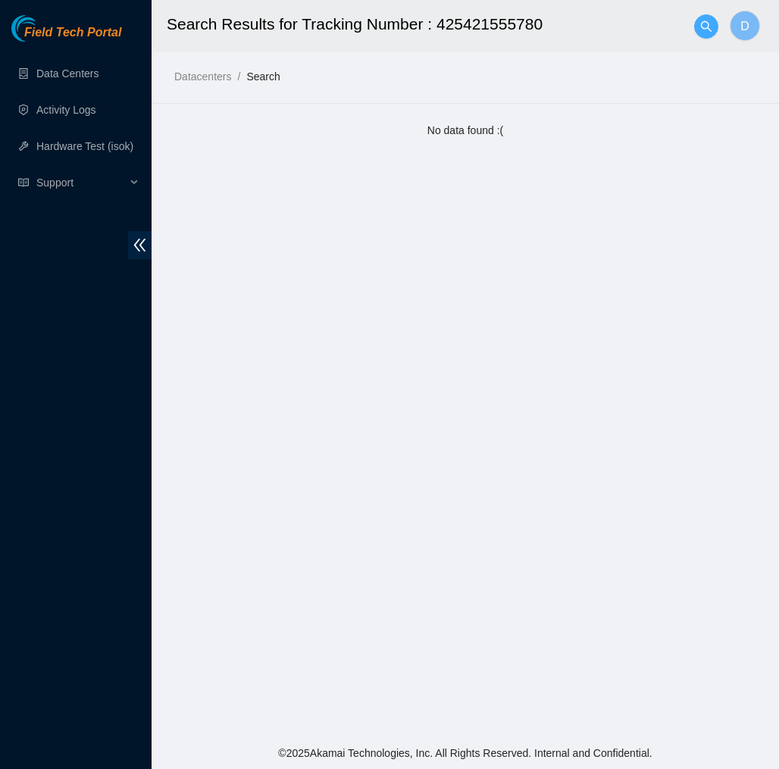
click at [707, 33] on button "button" at bounding box center [706, 26] width 24 height 24
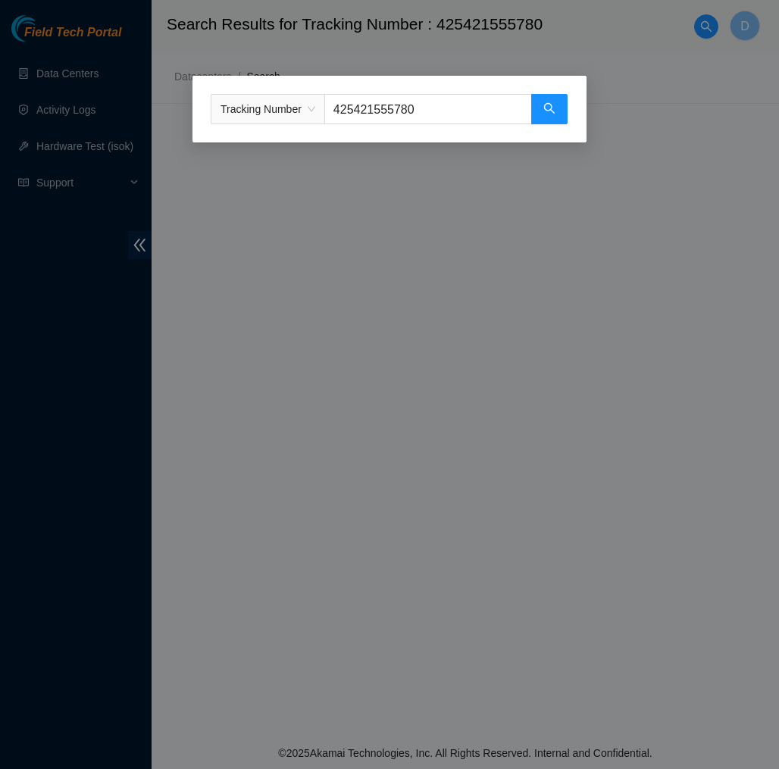
click at [434, 105] on input "425421555780" at bounding box center [428, 109] width 208 height 30
type input "4"
type input "390397724243"
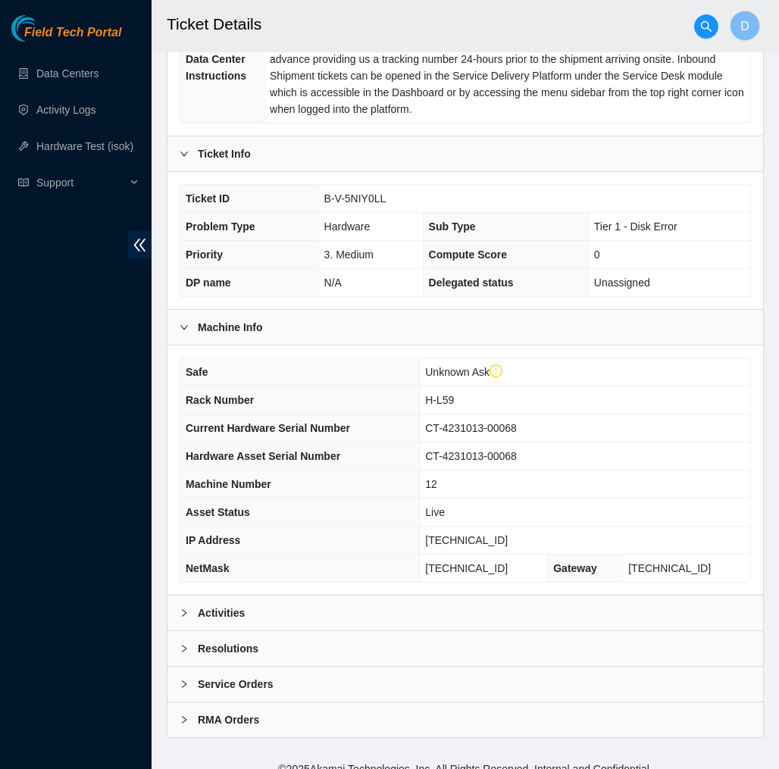
scroll to position [321, 0]
click at [469, 598] on div "Activities" at bounding box center [464, 613] width 595 height 35
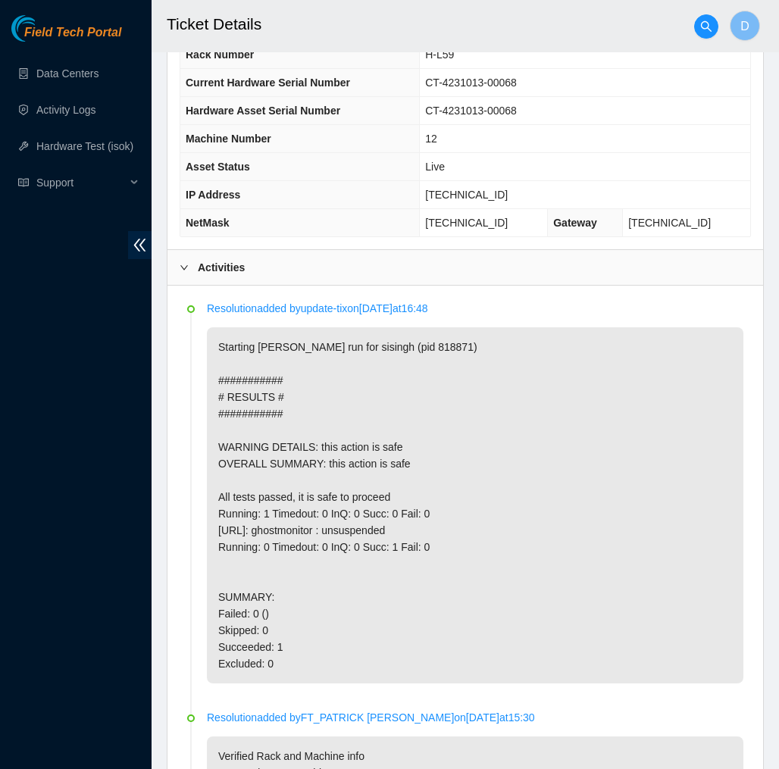
scroll to position [664, 0]
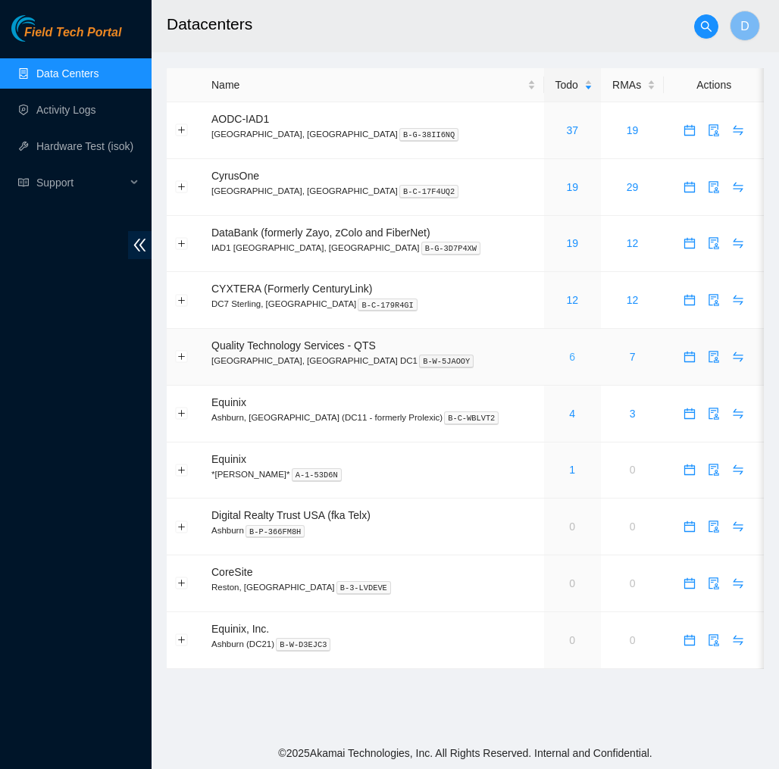
click at [569, 351] on link "6" at bounding box center [572, 357] width 6 height 12
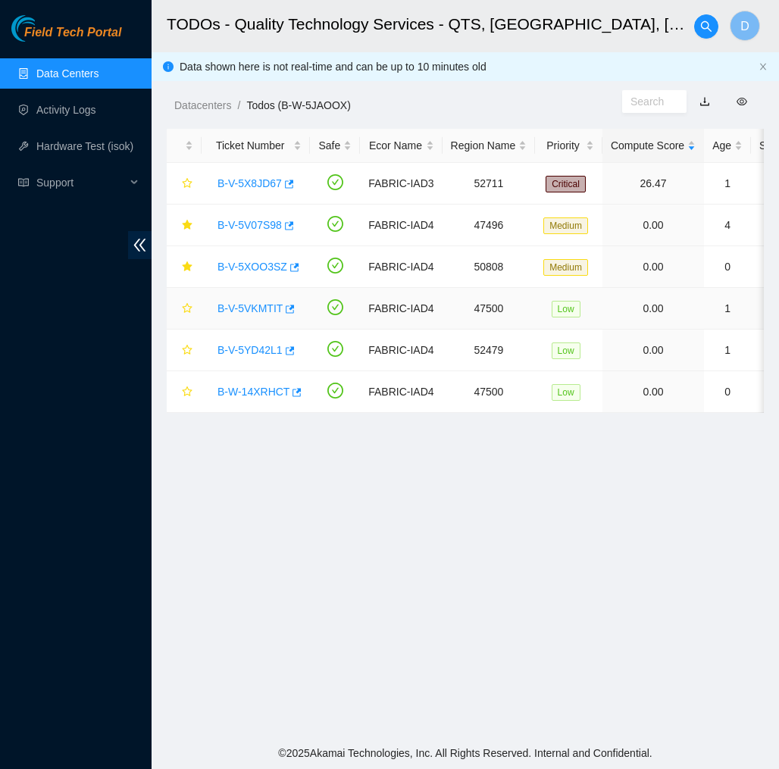
click at [257, 308] on link "B-V-5VKMTIT" at bounding box center [249, 308] width 65 height 12
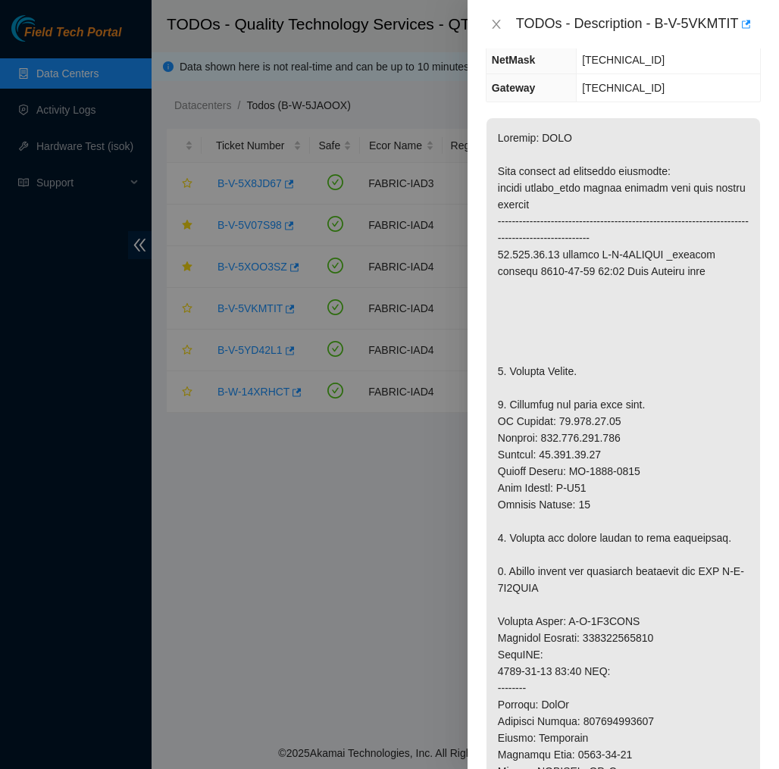
scroll to position [246, 0]
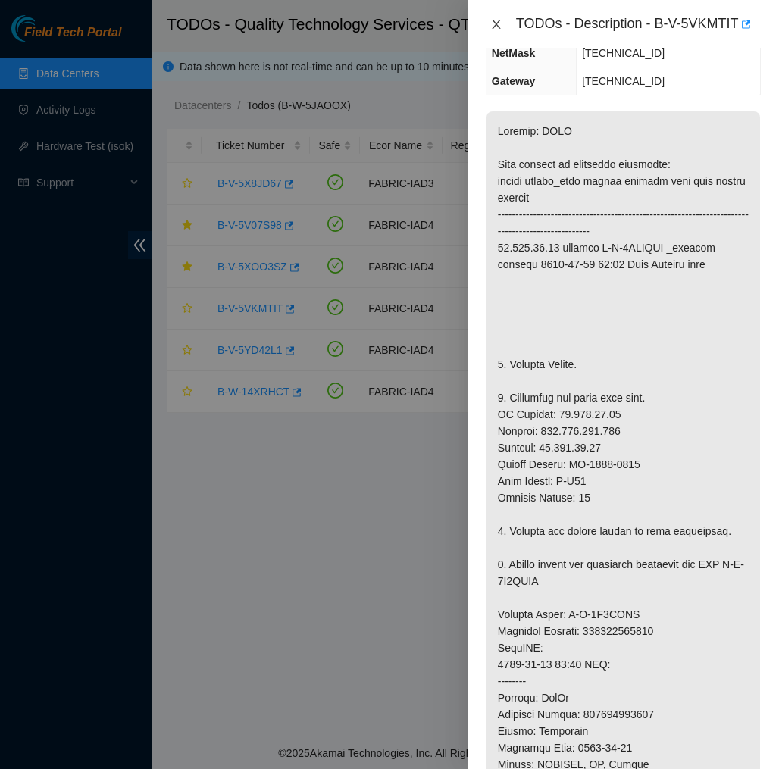
click at [493, 19] on icon "close" at bounding box center [496, 24] width 12 height 12
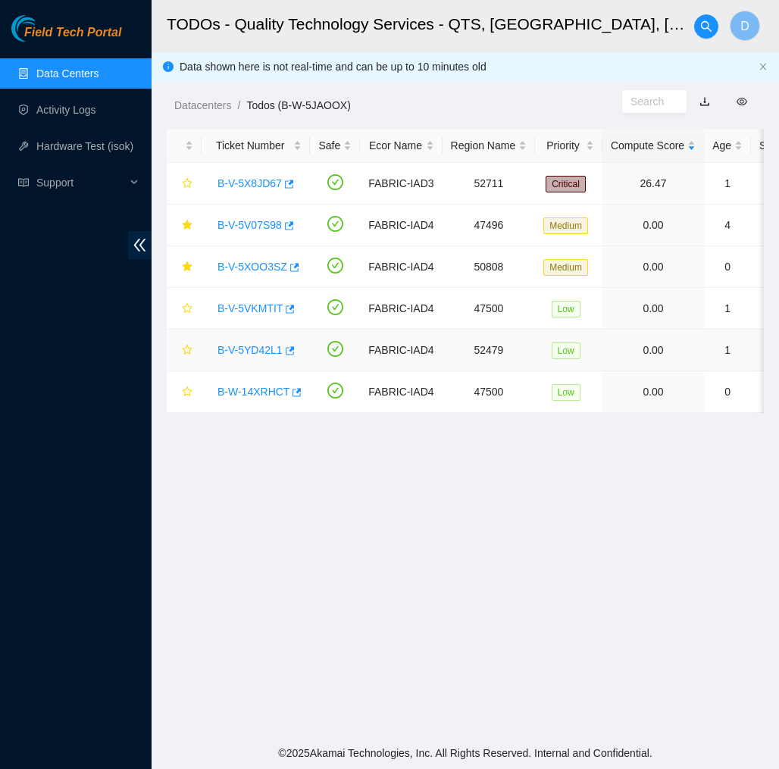
scroll to position [0, 0]
click at [261, 349] on link "B-V-5YD42L1" at bounding box center [249, 350] width 65 height 12
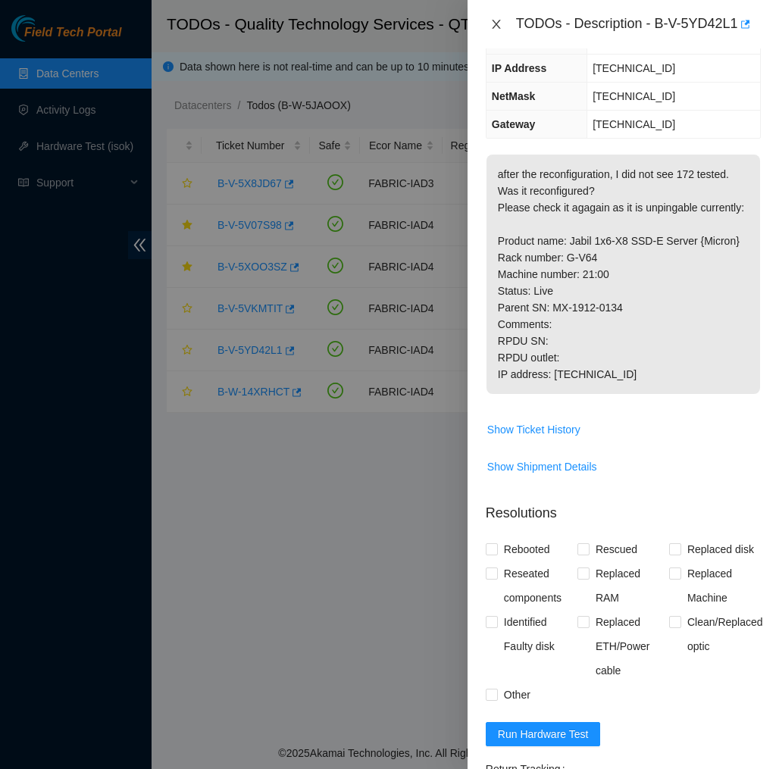
click at [497, 25] on icon "close" at bounding box center [496, 24] width 8 height 9
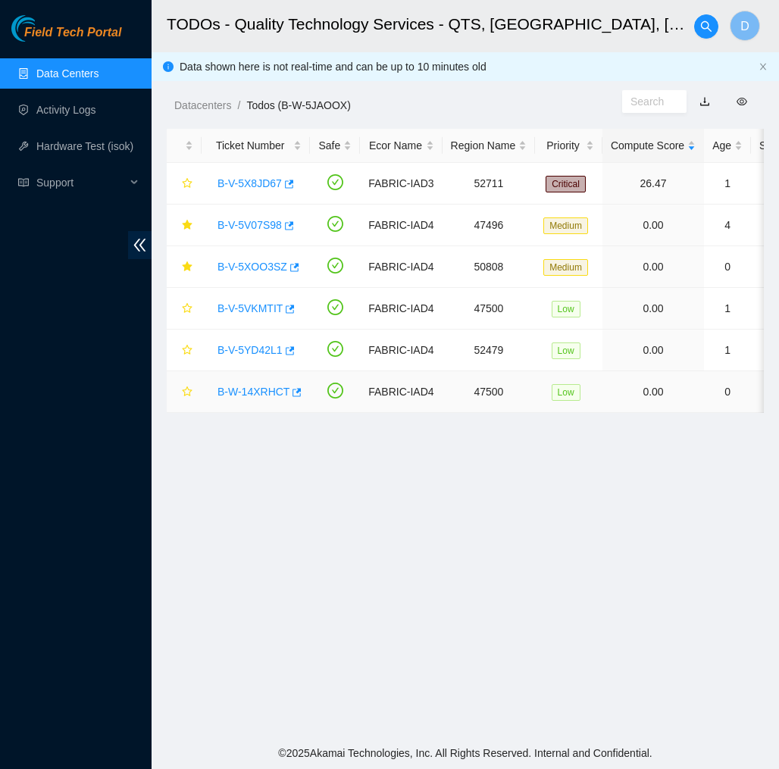
click at [251, 386] on link "B-W-14XRHCT" at bounding box center [253, 392] width 72 height 12
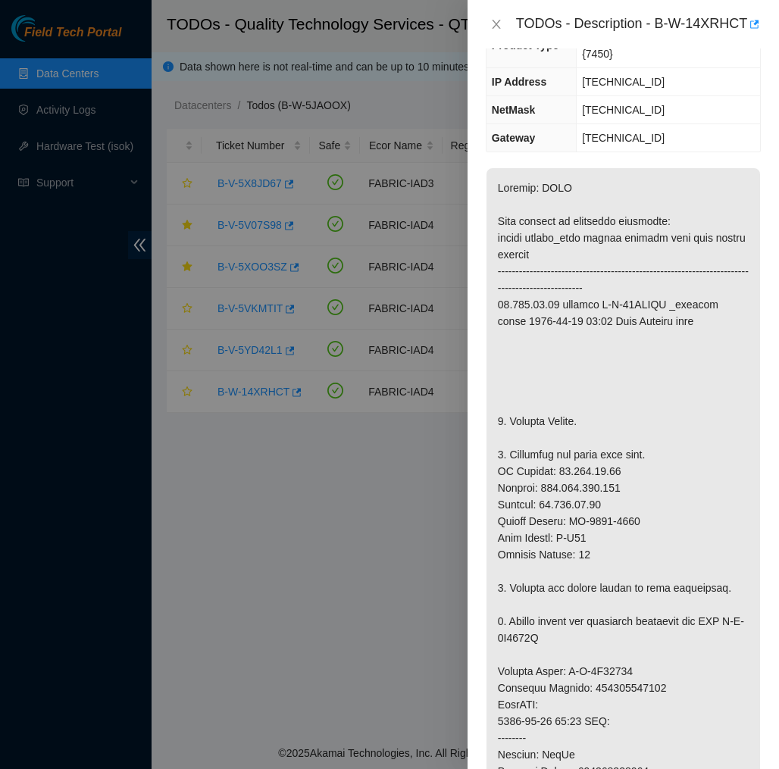
scroll to position [192, 0]
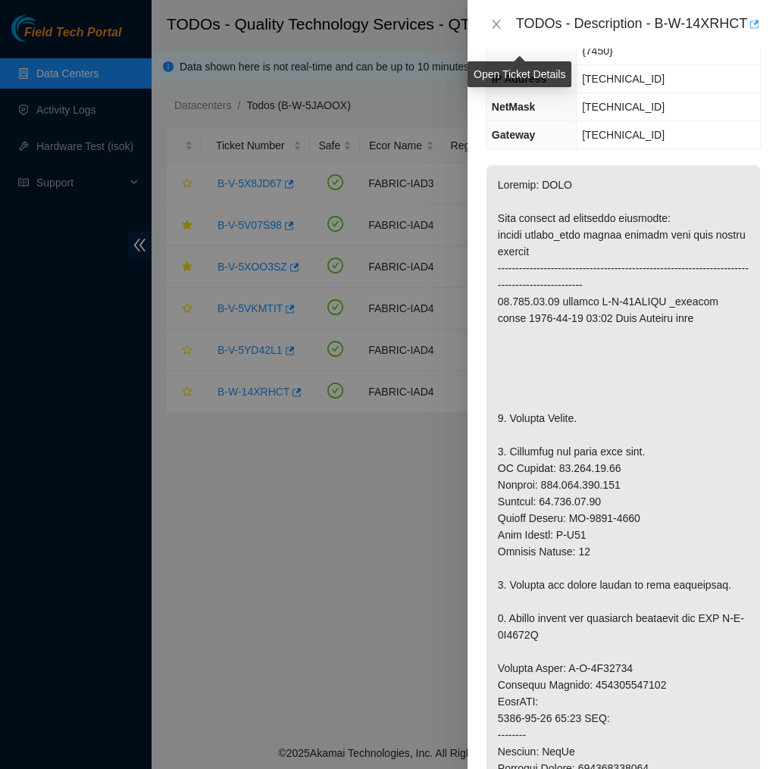
click at [747, 36] on button "button" at bounding box center [753, 24] width 12 height 24
click at [167, 36] on div at bounding box center [389, 384] width 779 height 769
click at [490, 30] on icon "close" at bounding box center [496, 24] width 12 height 12
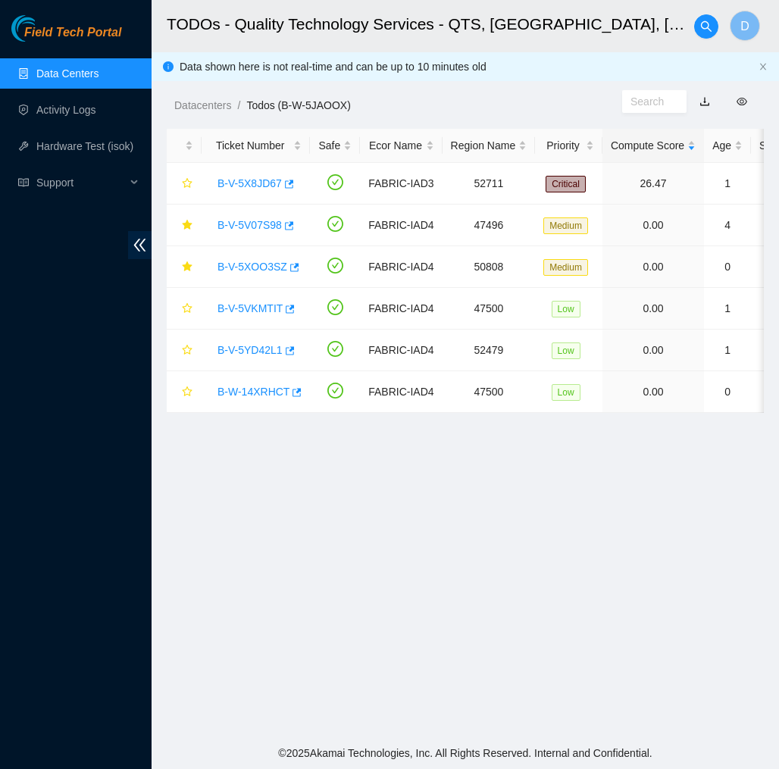
click at [697, 40] on div at bounding box center [706, 26] width 24 height 48
click at [701, 27] on icon "search" at bounding box center [706, 26] width 12 height 12
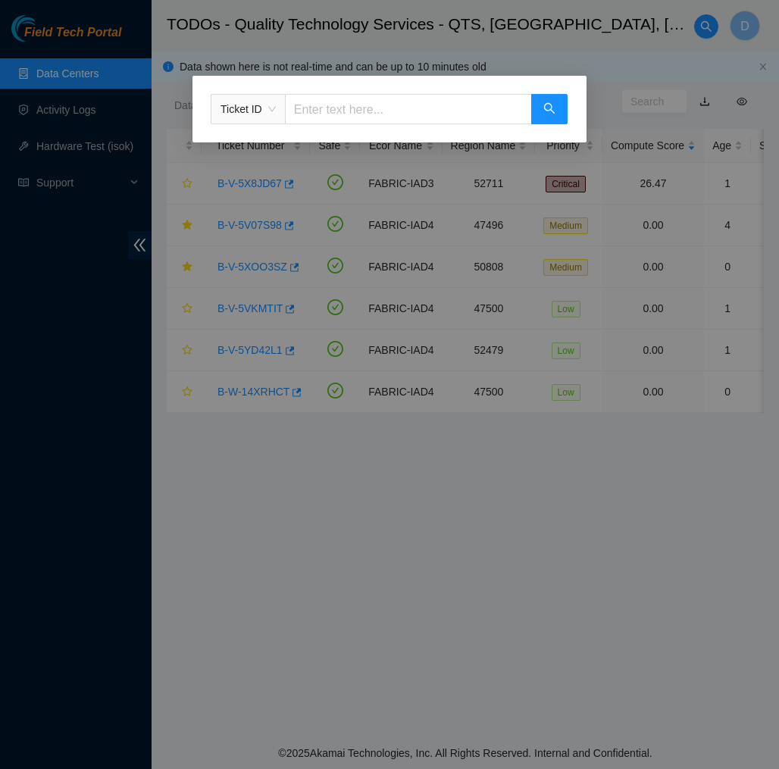
click at [261, 123] on span "Ticket ID" at bounding box center [248, 109] width 74 height 30
click at [273, 110] on span "Ticket ID" at bounding box center [247, 109] width 55 height 23
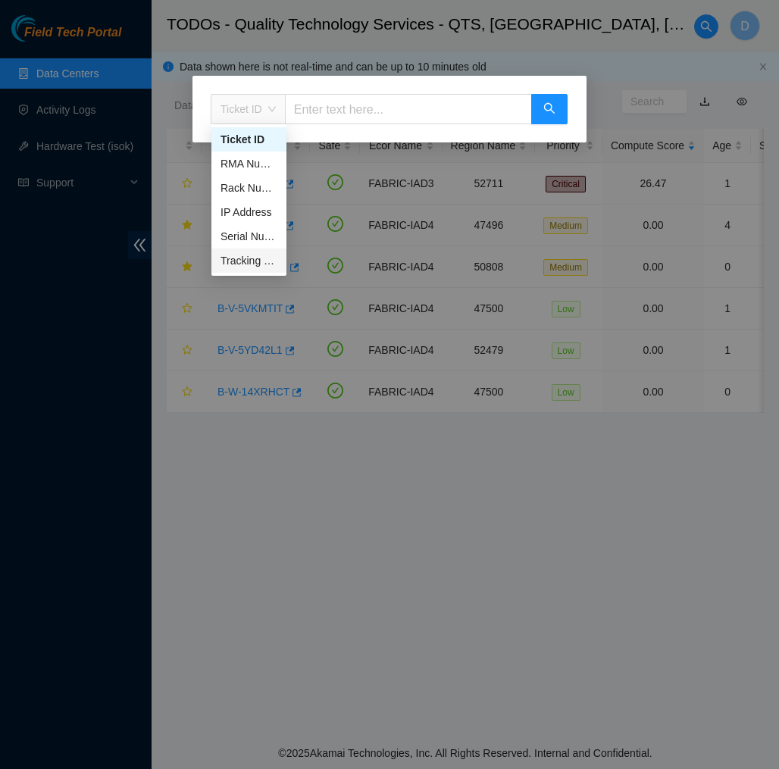
click at [259, 260] on div "Tracking Number" at bounding box center [248, 260] width 57 height 17
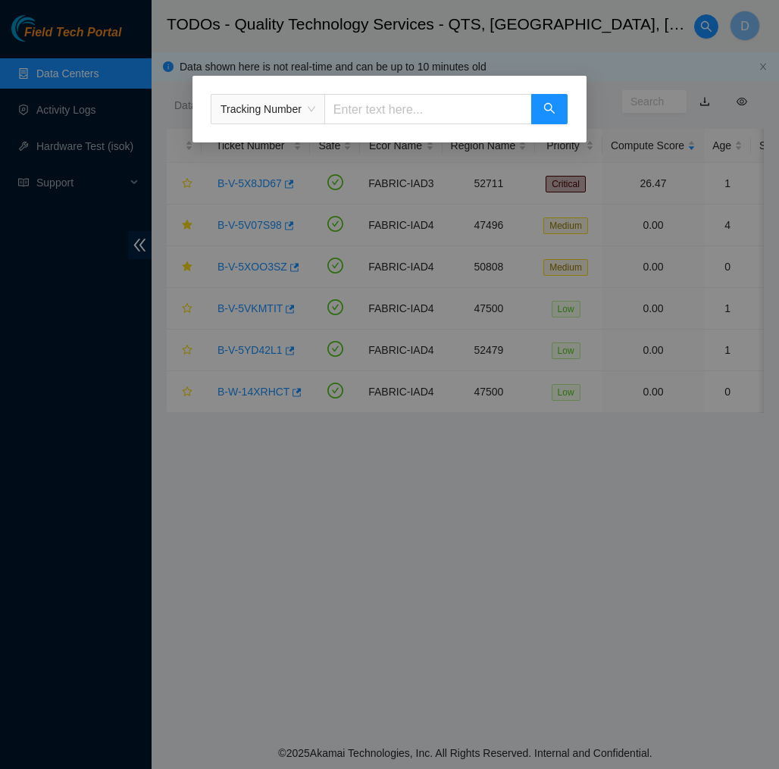
click at [405, 105] on input "text" at bounding box center [428, 109] width 208 height 30
type input "885075678920"
click at [544, 101] on button "button" at bounding box center [549, 109] width 36 height 30
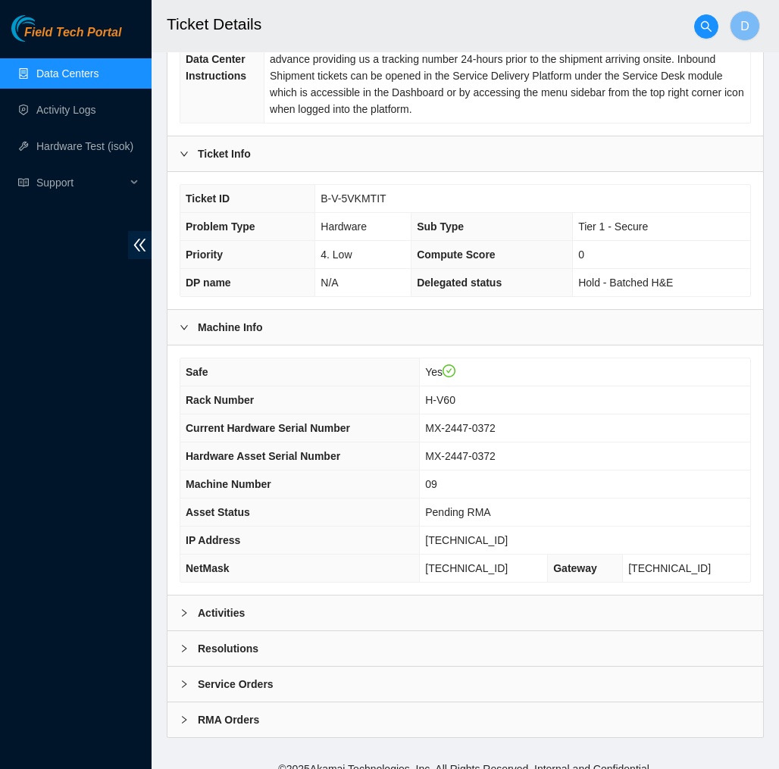
scroll to position [292, 0]
click at [393, 596] on div "Activities" at bounding box center [464, 613] width 595 height 35
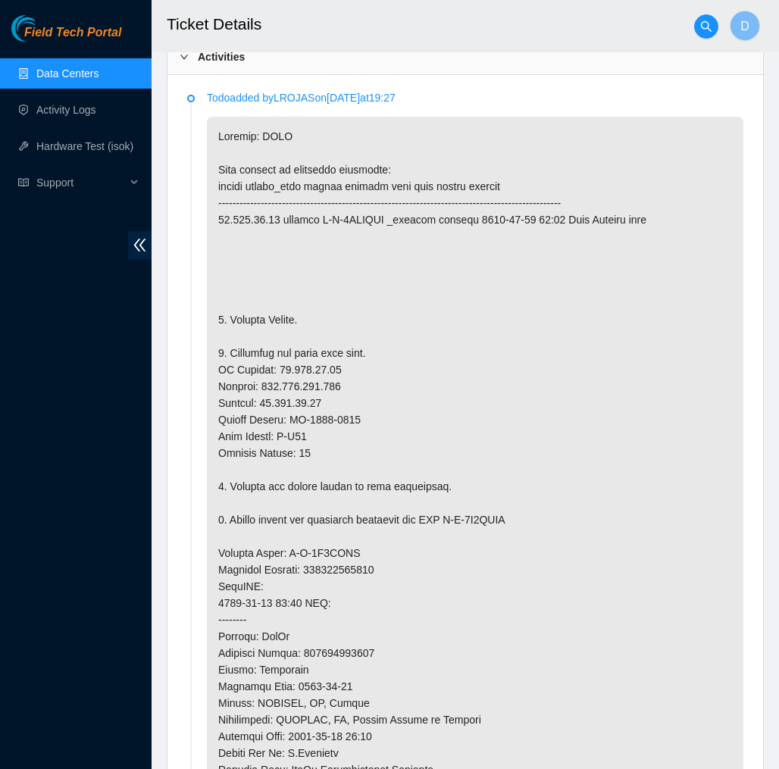
scroll to position [853, 0]
